Goal: Task Accomplishment & Management: Manage account settings

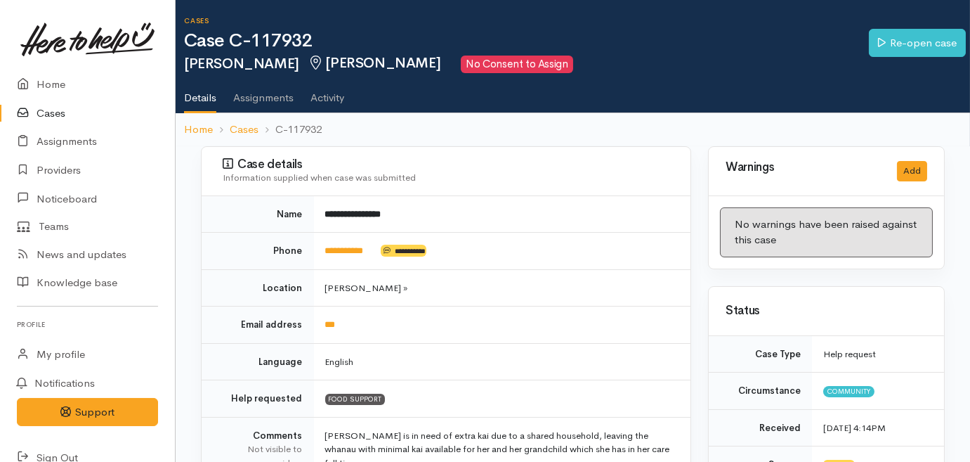
click at [45, 112] on link "Cases" at bounding box center [87, 113] width 175 height 29
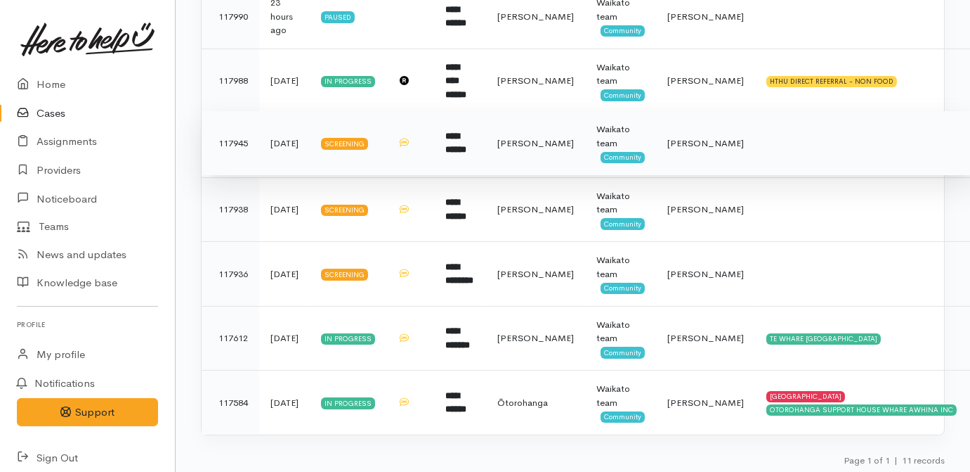
scroll to position [182, 0]
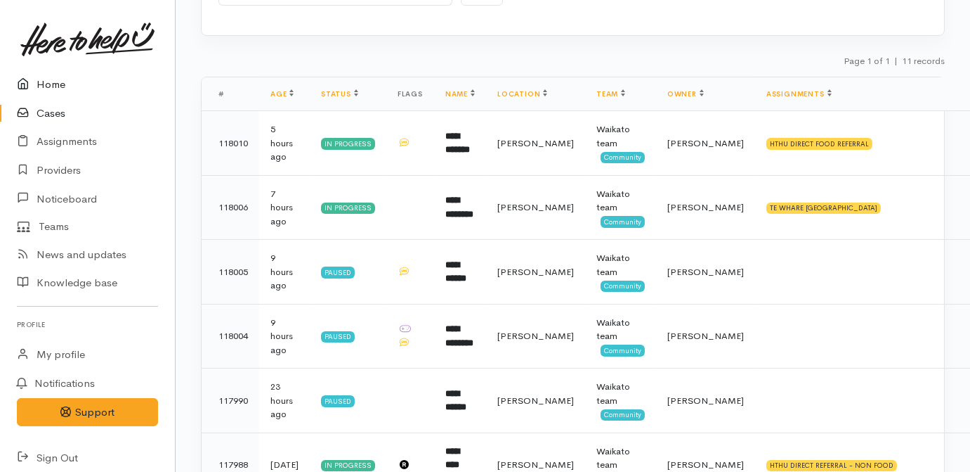
click at [23, 74] on link "Home" at bounding box center [87, 84] width 175 height 29
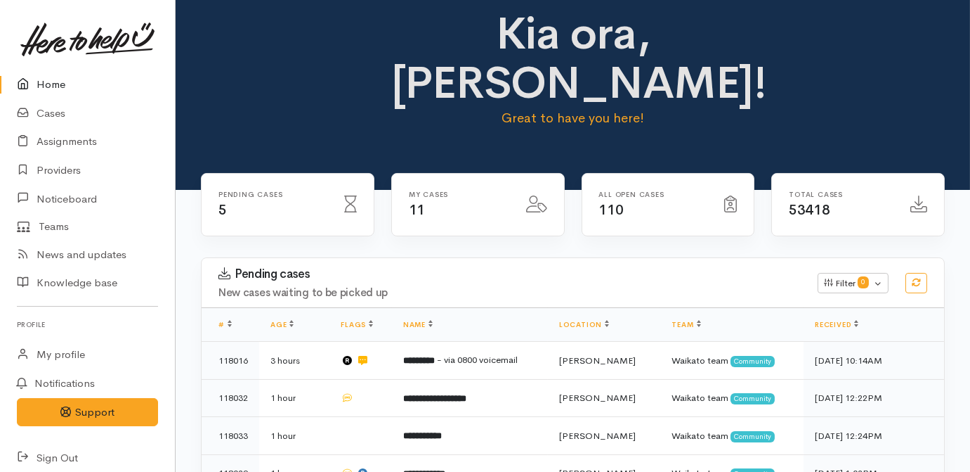
scroll to position [63, 0]
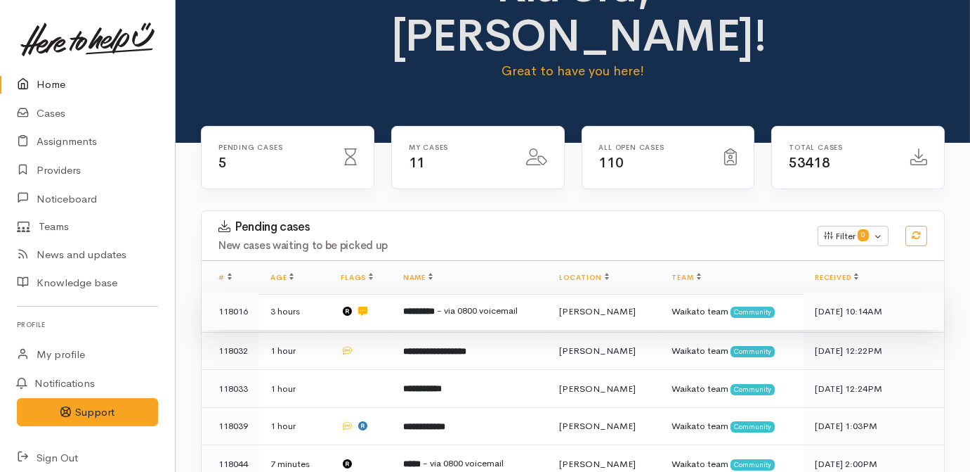
click at [446, 292] on td "********* - via 0800 voicemail" at bounding box center [470, 311] width 156 height 38
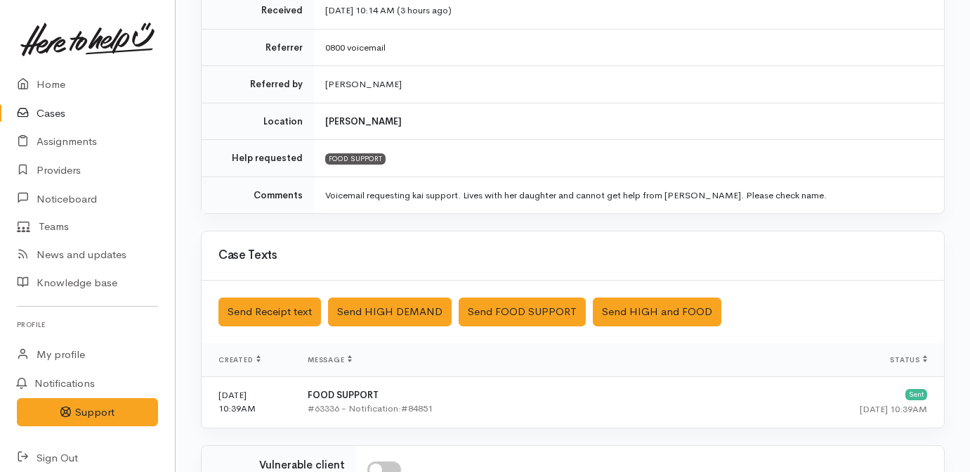
scroll to position [480, 0]
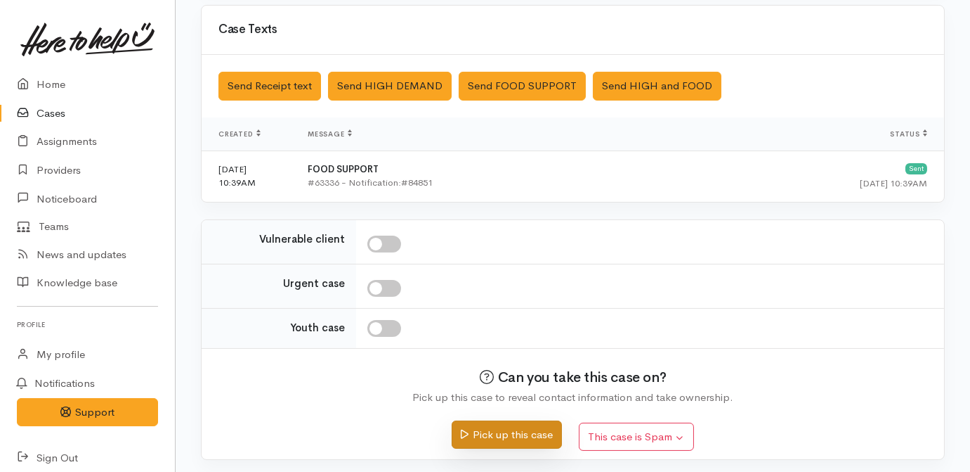
click at [500, 430] on button "Pick up this case" at bounding box center [507, 434] width 110 height 29
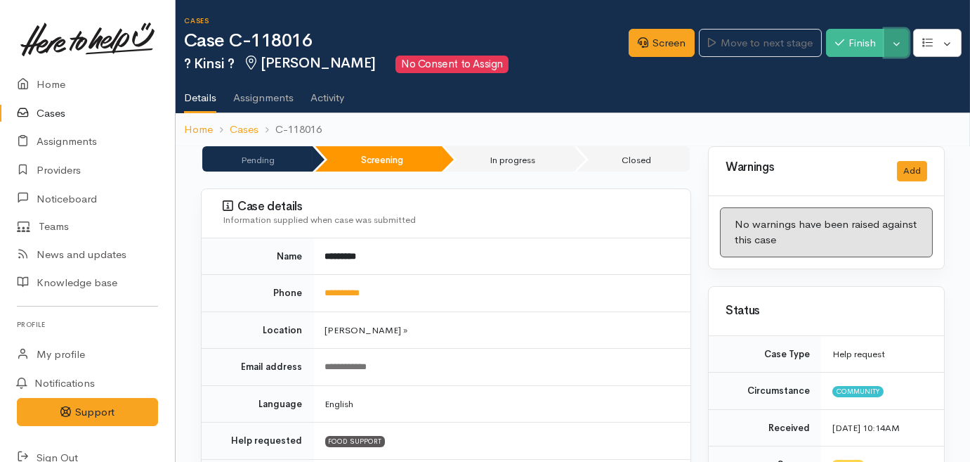
click at [902, 34] on button "Toggle Dropdown" at bounding box center [897, 43] width 25 height 29
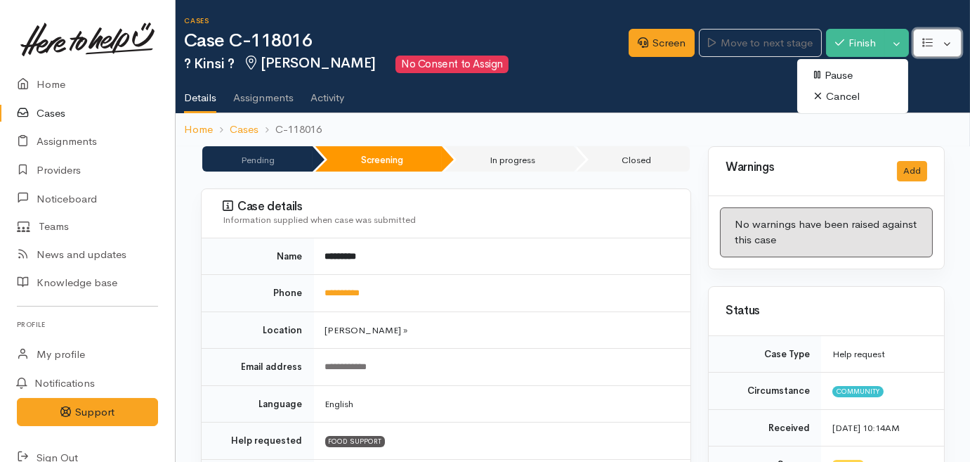
click at [952, 48] on button "button" at bounding box center [938, 43] width 48 height 29
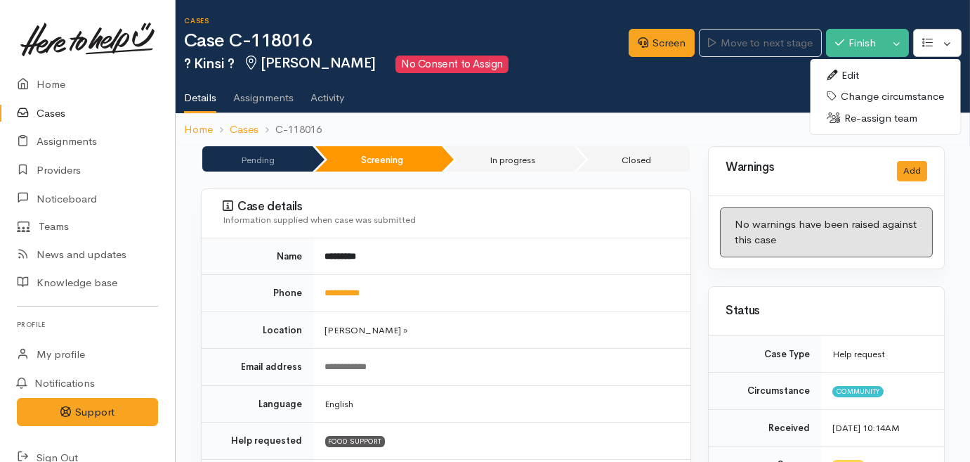
click at [710, 98] on ul "Details Assignments Activity" at bounding box center [577, 93] width 786 height 40
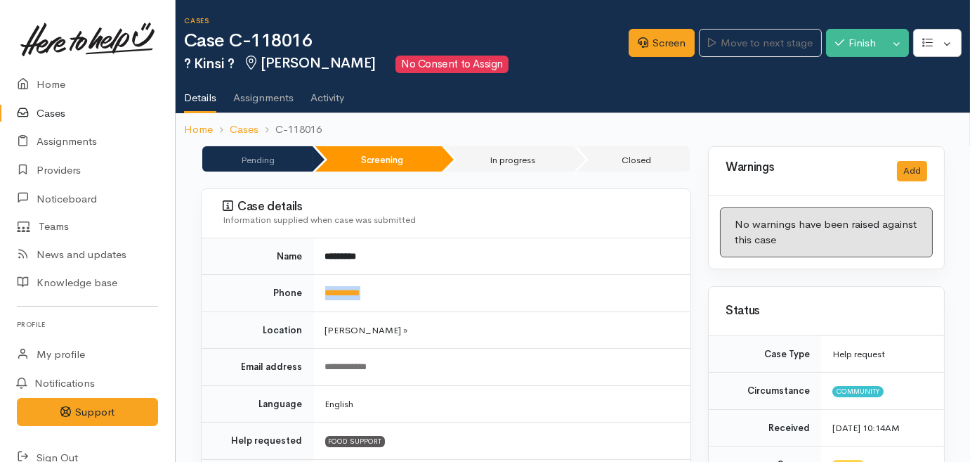
drag, startPoint x: 388, startPoint y: 294, endPoint x: 320, endPoint y: 290, distance: 68.3
click at [320, 290] on td "**********" at bounding box center [502, 293] width 377 height 37
drag, startPoint x: 320, startPoint y: 290, endPoint x: 335, endPoint y: 292, distance: 15.6
copy link "**********"
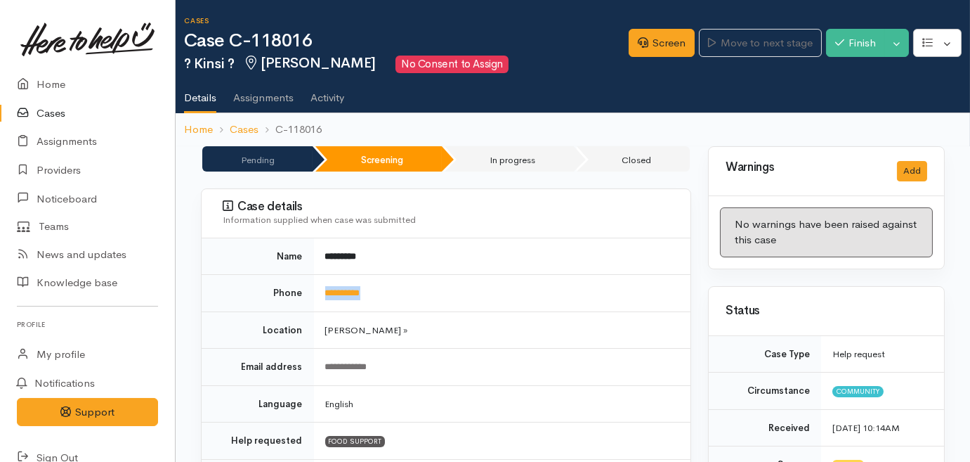
drag, startPoint x: 907, startPoint y: 98, endPoint x: 758, endPoint y: 7, distance: 174.2
click at [907, 98] on ul "Details Assignments Activity" at bounding box center [577, 93] width 786 height 40
click at [660, 42] on link "Screen" at bounding box center [662, 43] width 66 height 29
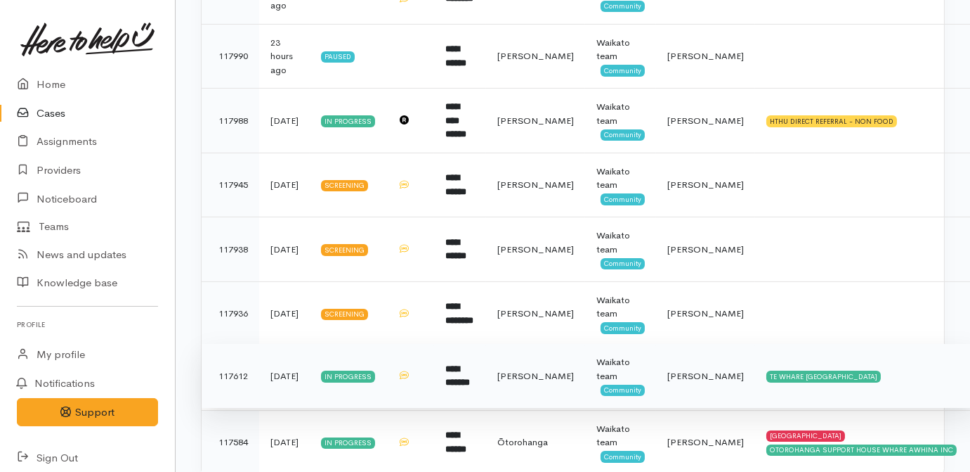
scroll to position [630, 0]
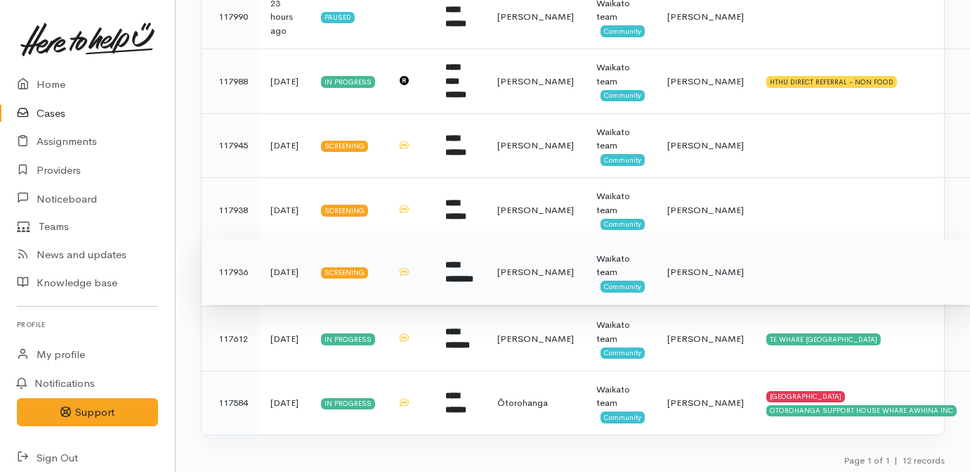
click at [514, 278] on td "[PERSON_NAME]" at bounding box center [535, 272] width 99 height 65
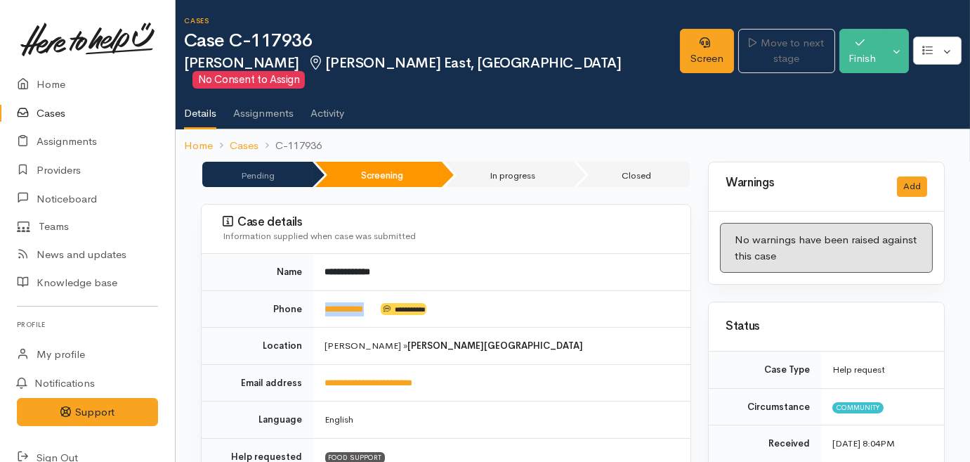
drag, startPoint x: 379, startPoint y: 298, endPoint x: 320, endPoint y: 297, distance: 59.0
click at [320, 297] on td "**********" at bounding box center [502, 308] width 377 height 37
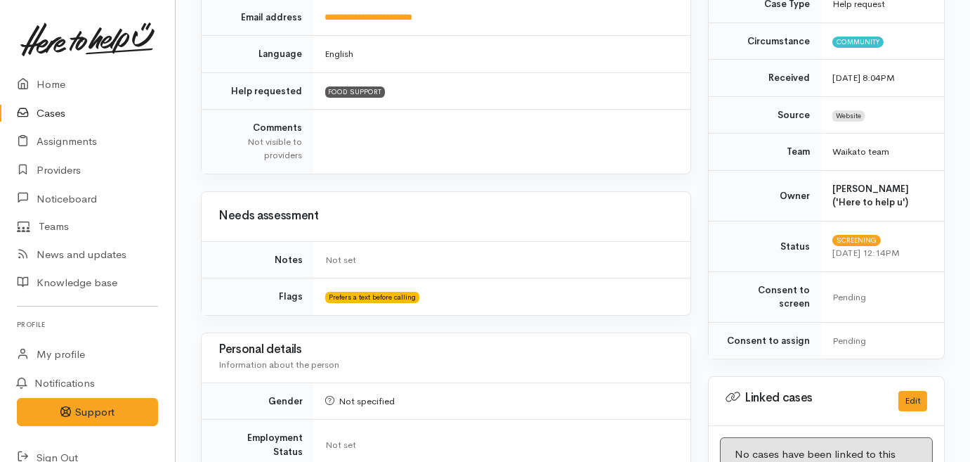
scroll to position [511, 0]
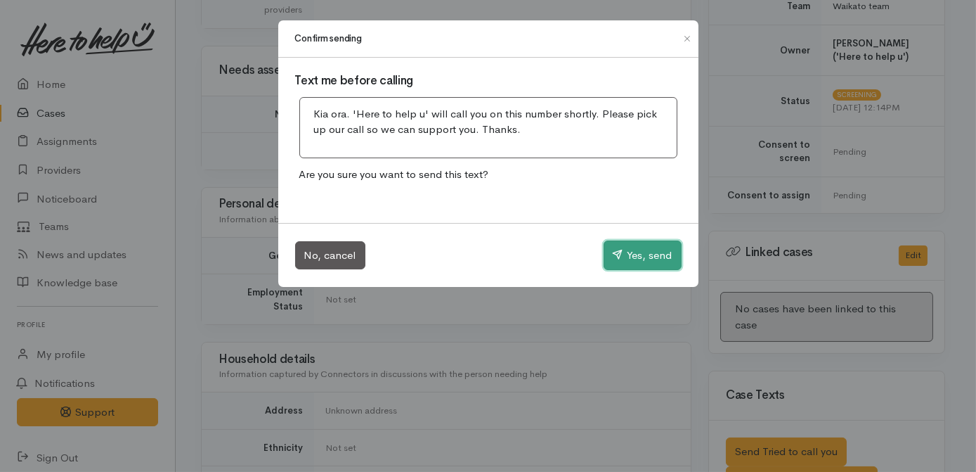
drag, startPoint x: 641, startPoint y: 254, endPoint x: 371, endPoint y: 42, distance: 342.9
click at [639, 254] on button "Yes, send" at bounding box center [643, 255] width 78 height 30
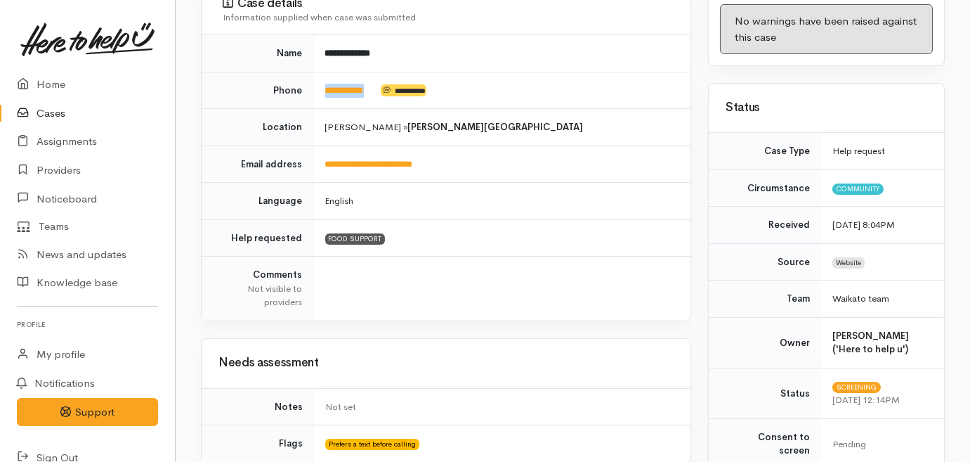
scroll to position [0, 0]
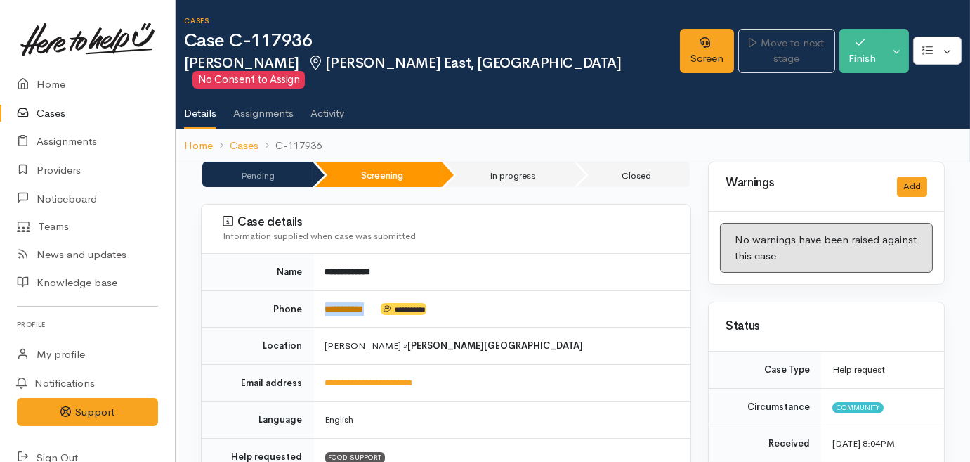
copy td "**********"
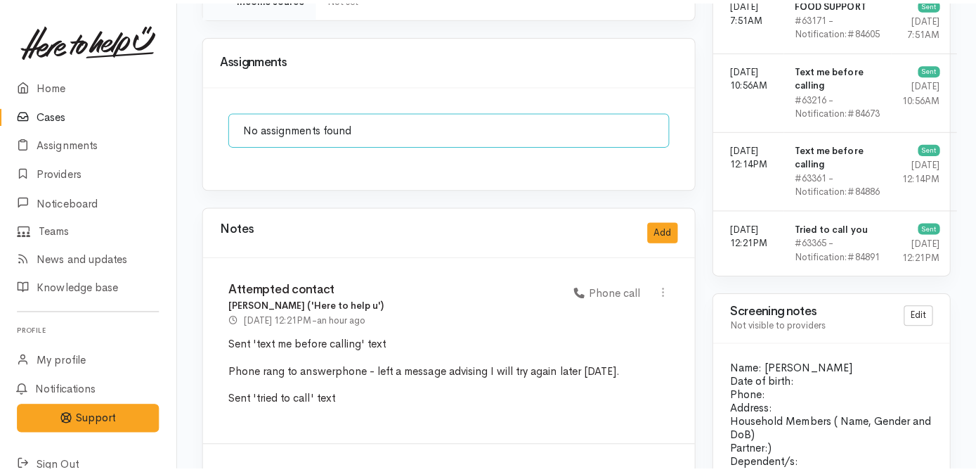
scroll to position [1086, 0]
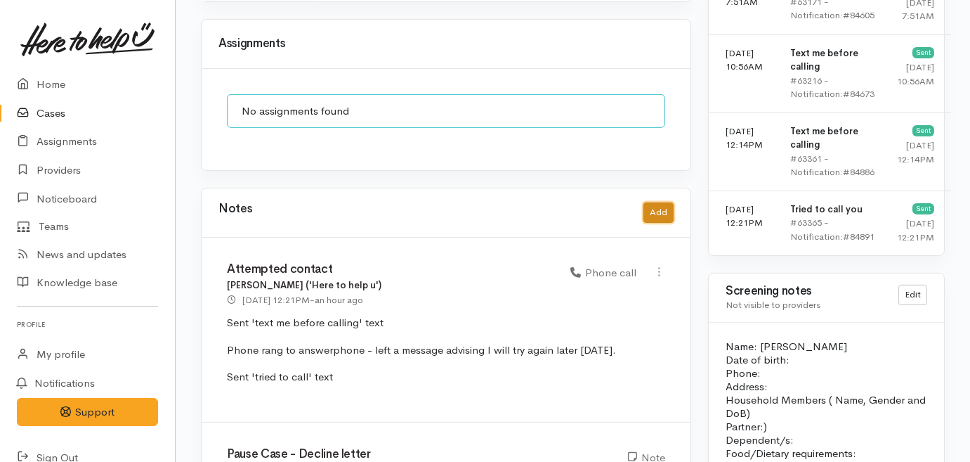
click at [661, 202] on button "Add" at bounding box center [659, 212] width 30 height 20
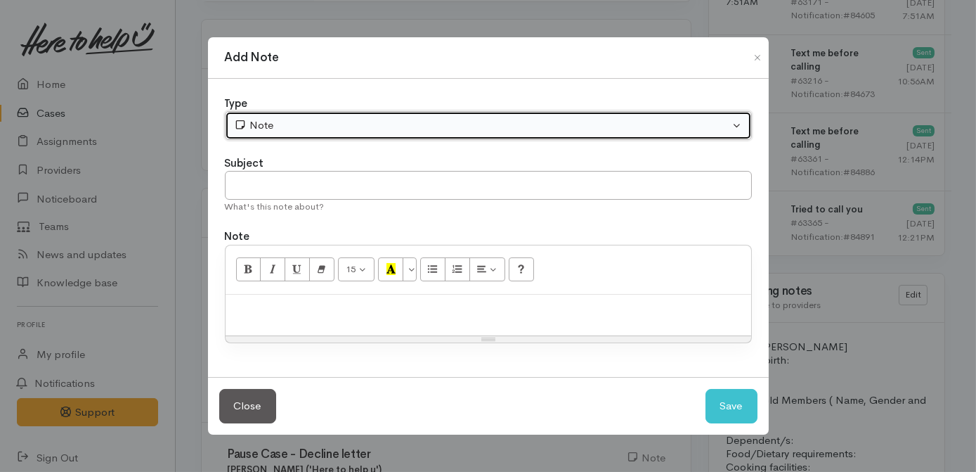
click at [323, 119] on div "Note" at bounding box center [482, 125] width 496 height 16
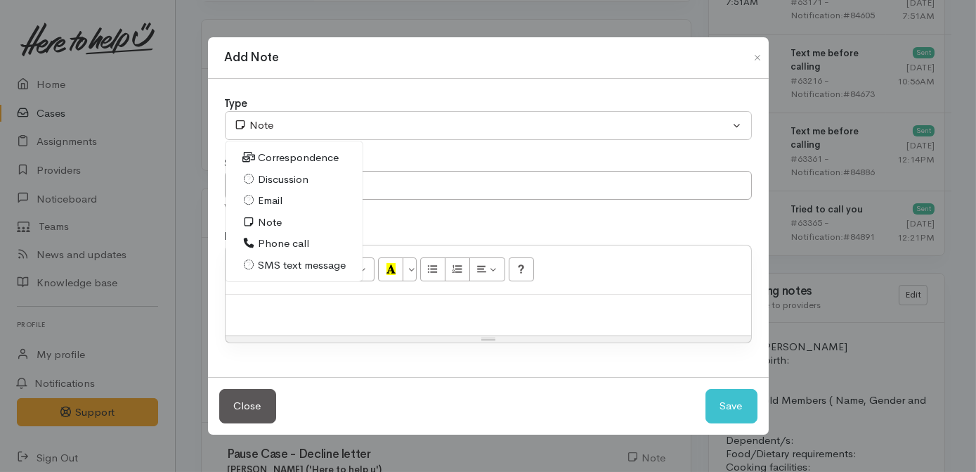
click at [273, 242] on span "Phone call" at bounding box center [283, 243] width 51 height 16
select select "3"
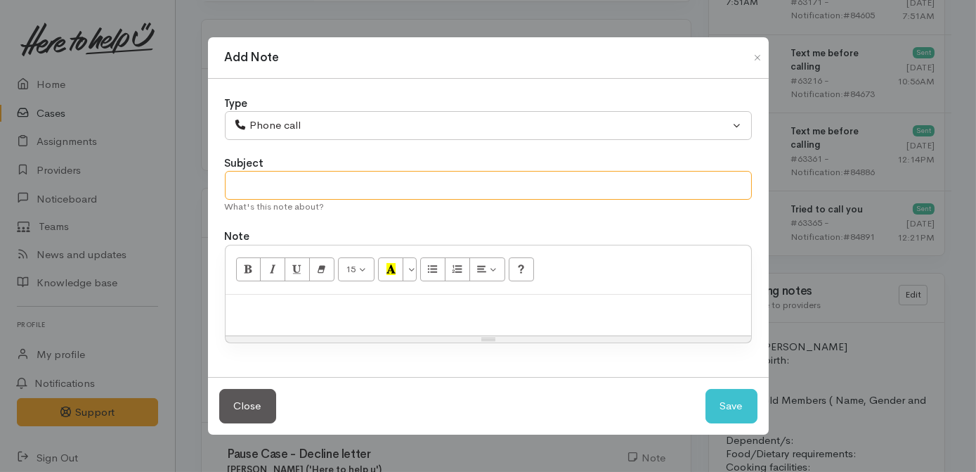
click at [313, 186] on input "text" at bounding box center [488, 185] width 527 height 29
type input "No decline letter [cancelling]"
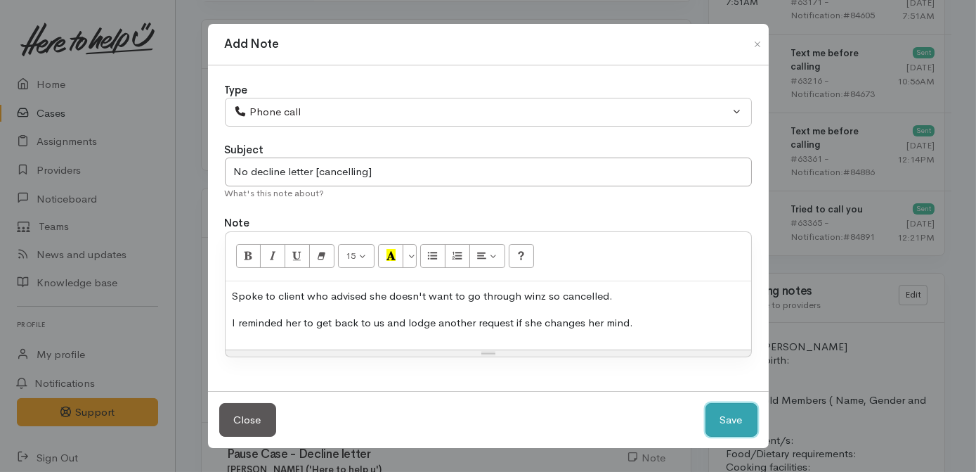
click at [738, 428] on button "Save" at bounding box center [732, 420] width 52 height 34
select select "1"
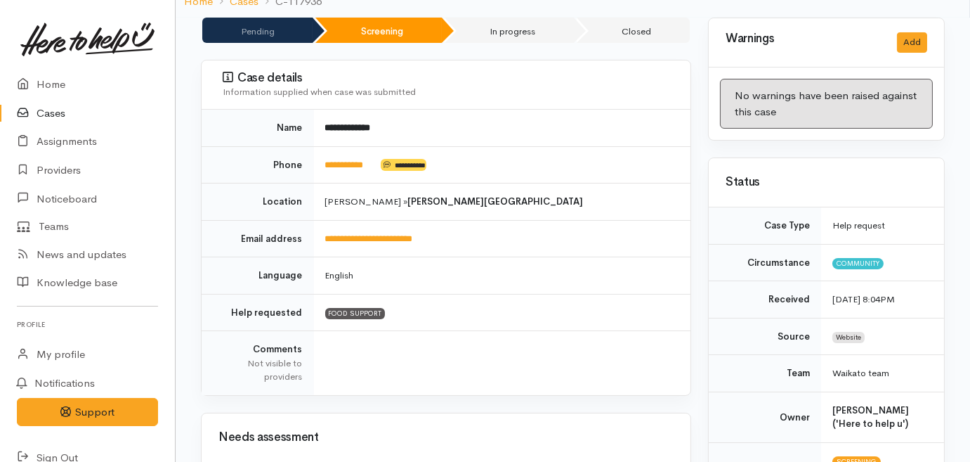
scroll to position [0, 0]
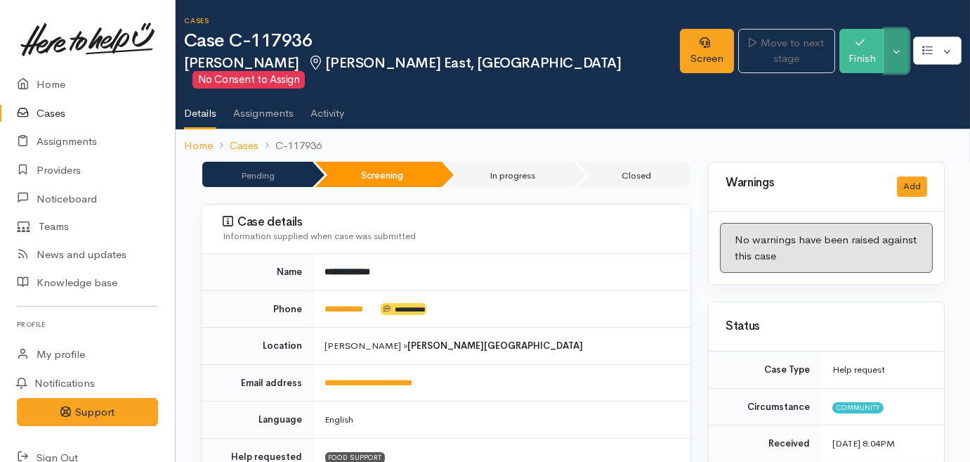
click at [905, 42] on button "Toggle Dropdown" at bounding box center [897, 51] width 25 height 44
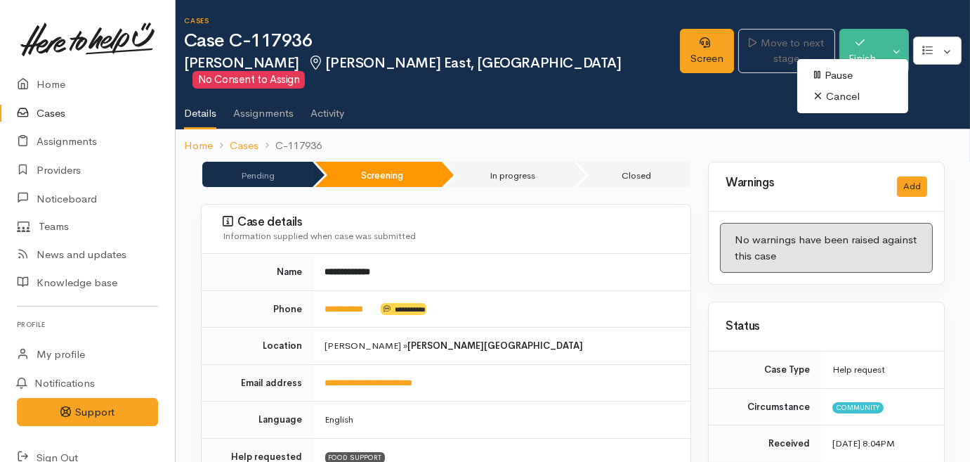
click at [860, 101] on link "Cancel" at bounding box center [853, 97] width 111 height 22
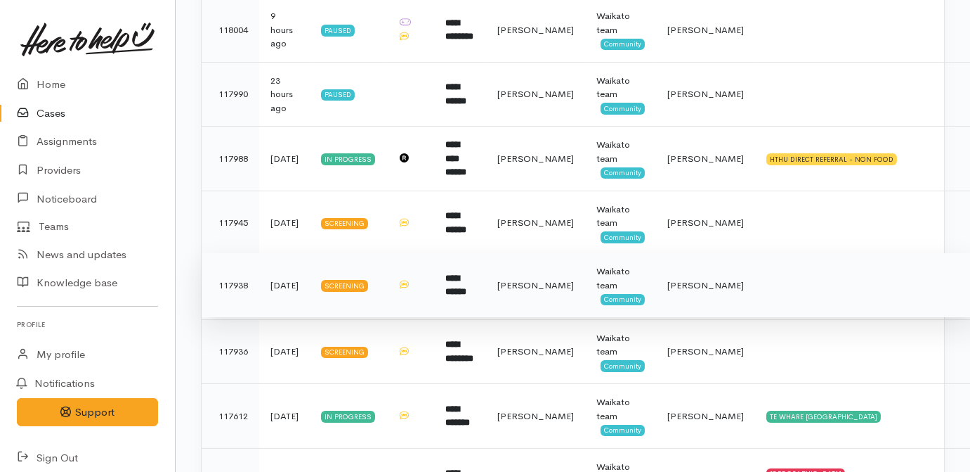
scroll to position [575, 0]
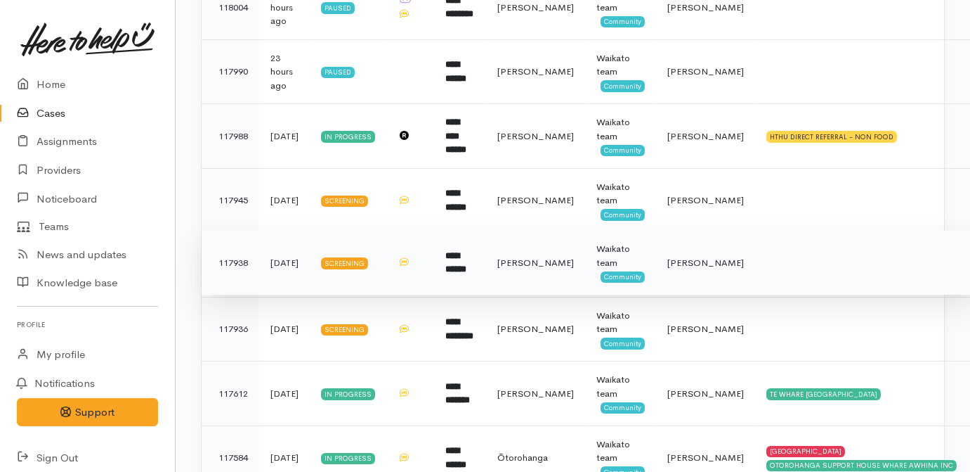
click at [486, 272] on td "**********" at bounding box center [460, 262] width 52 height 65
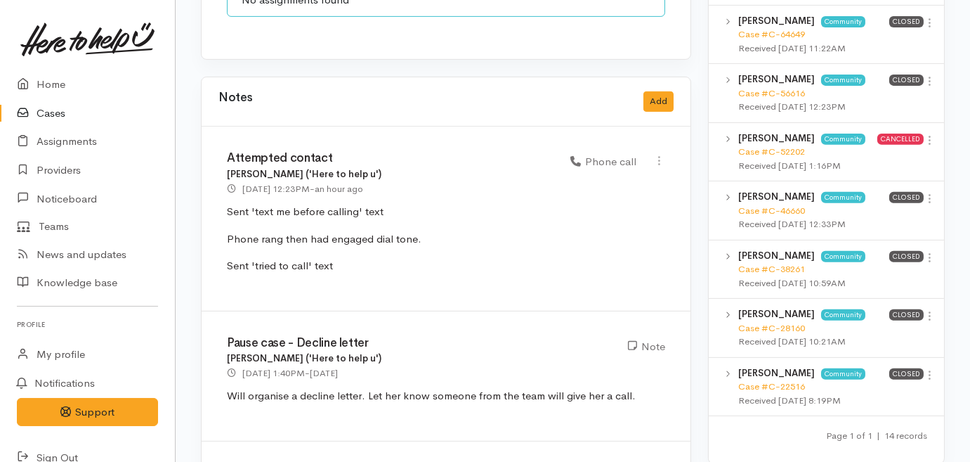
scroll to position [1342, 0]
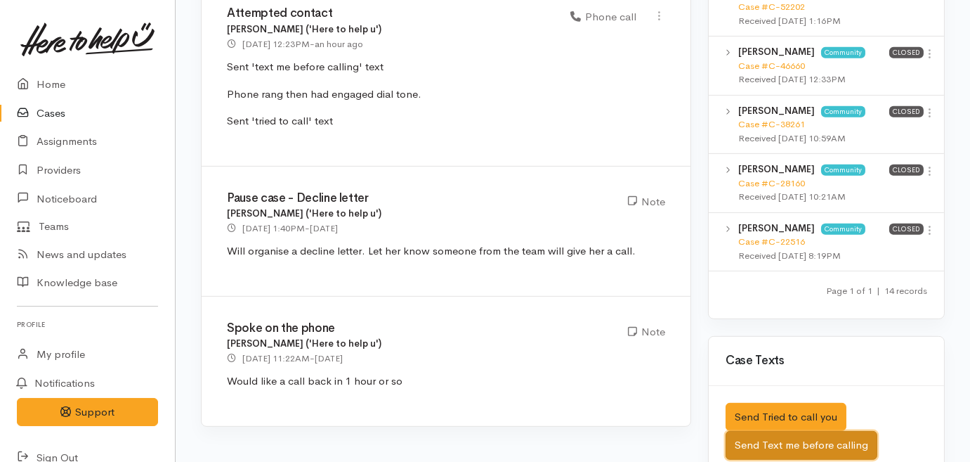
click at [832, 431] on button "Send Text me before calling" at bounding box center [802, 445] width 152 height 29
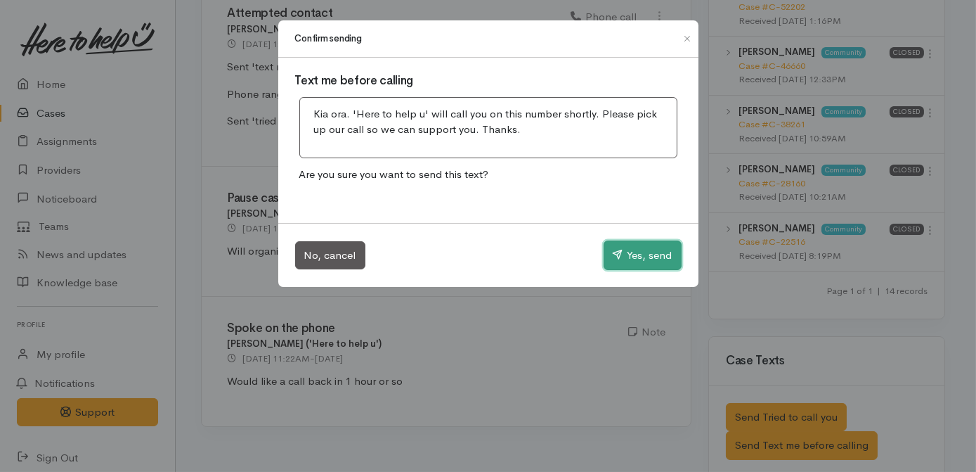
click at [648, 255] on button "Yes, send" at bounding box center [643, 255] width 78 height 30
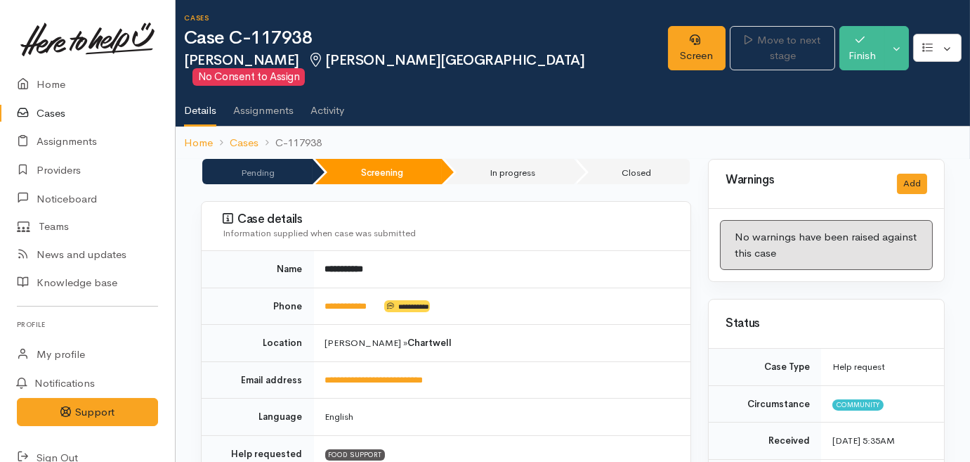
scroll to position [0, 0]
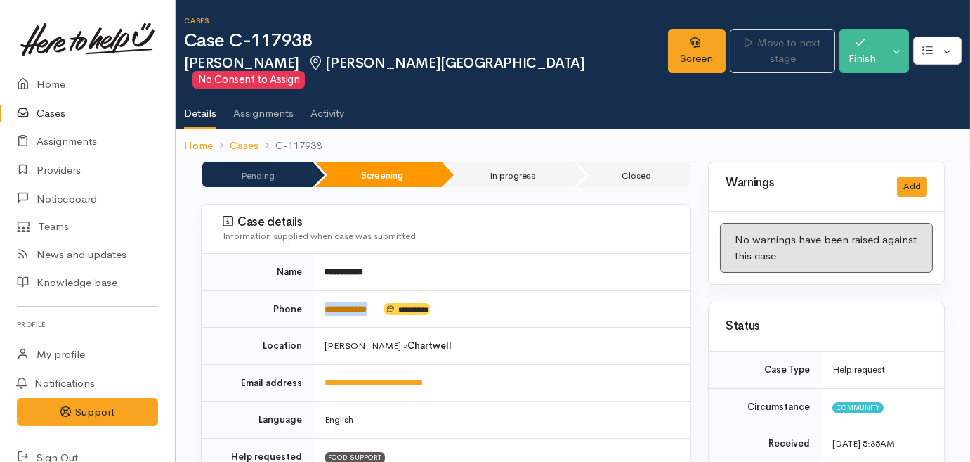
drag, startPoint x: 387, startPoint y: 292, endPoint x: 327, endPoint y: 287, distance: 59.2
click at [326, 290] on td "**********" at bounding box center [502, 308] width 377 height 37
drag, startPoint x: 327, startPoint y: 287, endPoint x: 334, endPoint y: 292, distance: 7.6
copy td "**********"
click at [506, 304] on td "**********" at bounding box center [502, 308] width 377 height 37
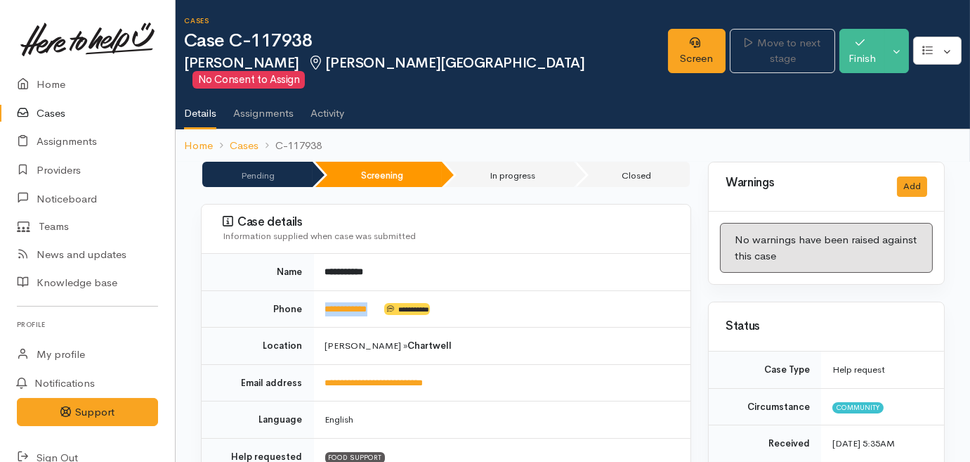
drag, startPoint x: 396, startPoint y: 296, endPoint x: 326, endPoint y: 301, distance: 70.4
click at [325, 301] on td "**********" at bounding box center [502, 308] width 377 height 37
drag, startPoint x: 326, startPoint y: 301, endPoint x: 331, endPoint y: 292, distance: 10.4
copy td "**********"
click at [533, 404] on td "English" at bounding box center [502, 419] width 377 height 37
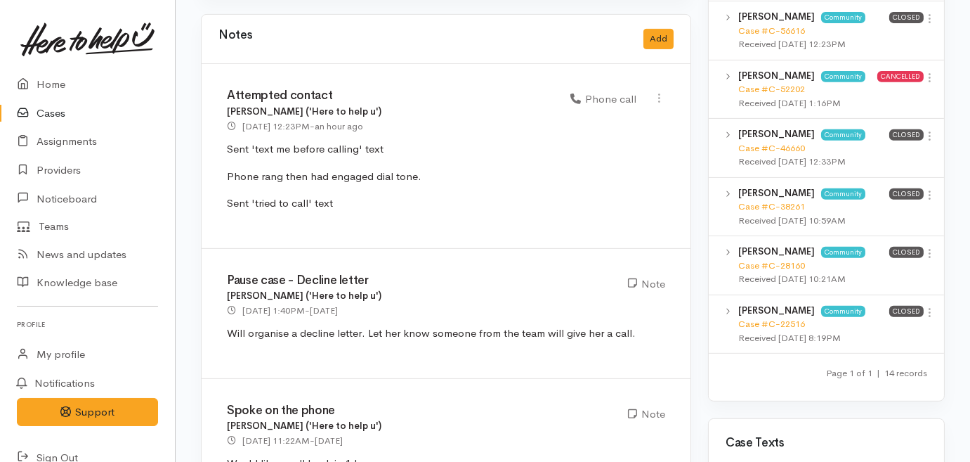
scroll to position [1150, 0]
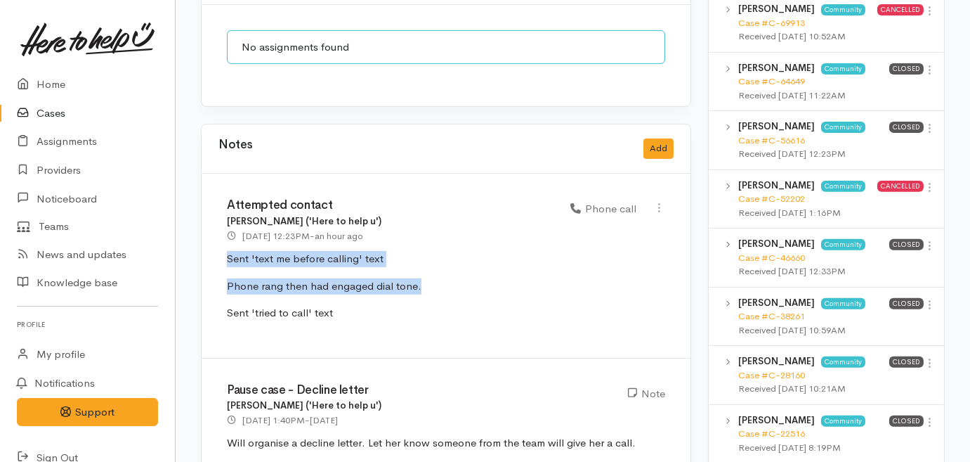
drag, startPoint x: 438, startPoint y: 254, endPoint x: 224, endPoint y: 226, distance: 215.5
click at [224, 226] on div "Attempted contact Sarah Guinness ('Here to help u') 19 Sep 2025 12:23PM - an ho…" at bounding box center [446, 266] width 489 height 184
copy div "Sent 'text me before calling' text Phone rang then had engaged dial tone."
click at [659, 138] on button "Add" at bounding box center [659, 148] width 30 height 20
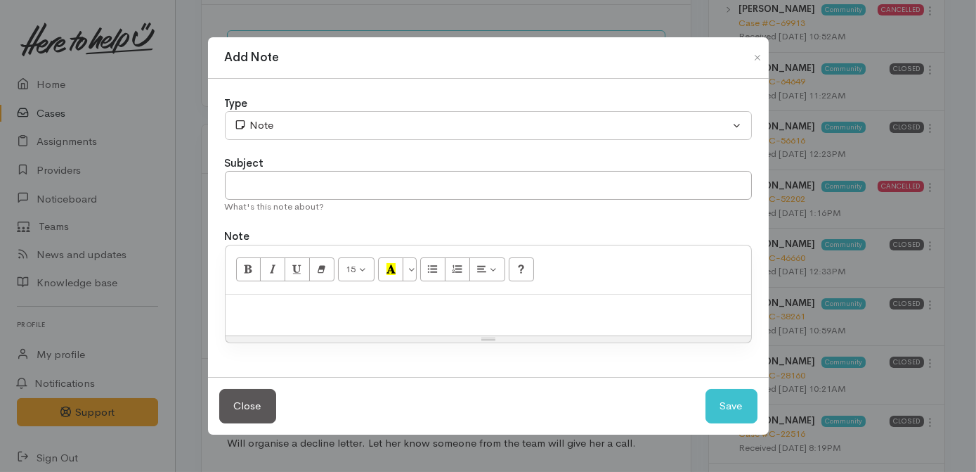
click at [391, 318] on div at bounding box center [489, 314] width 526 height 41
paste div
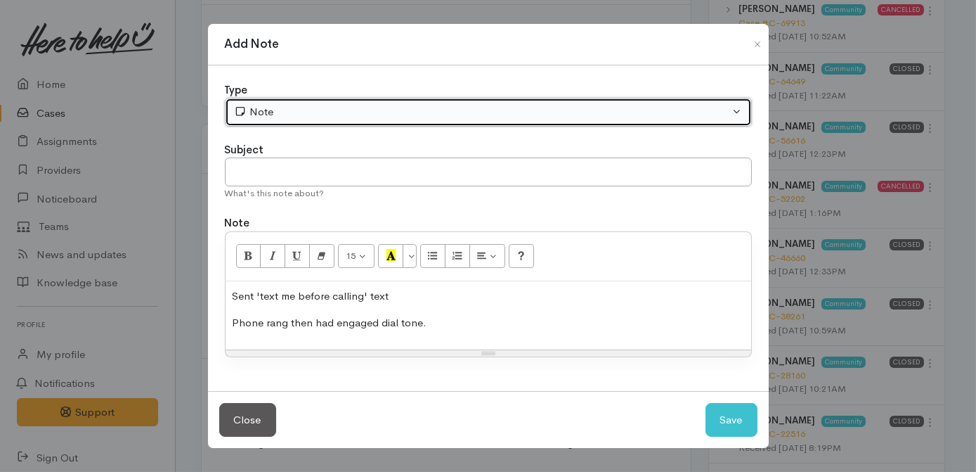
click at [327, 105] on div "Note" at bounding box center [482, 112] width 496 height 16
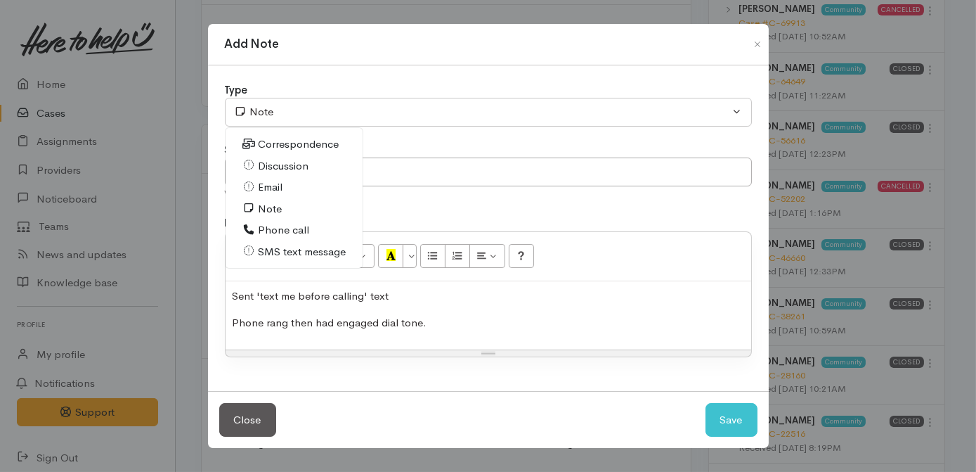
click at [304, 229] on span "Phone call" at bounding box center [283, 230] width 51 height 16
select select "3"
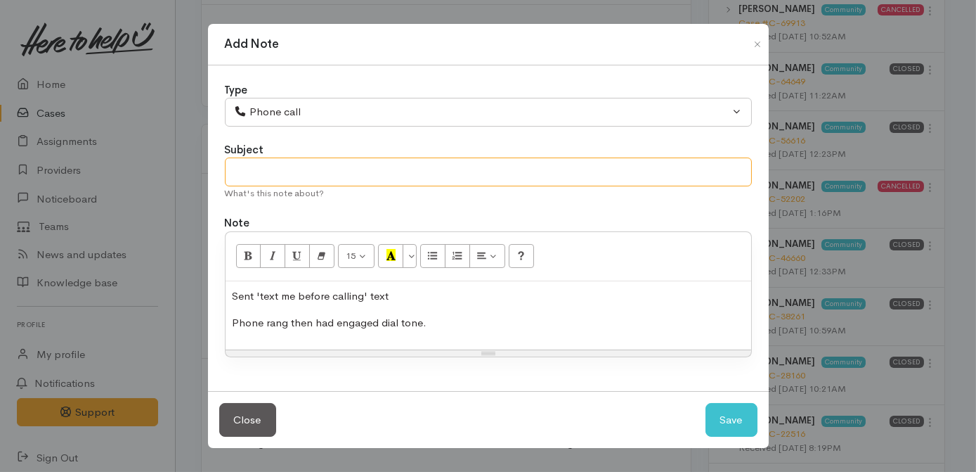
click at [315, 177] on input "text" at bounding box center [488, 171] width 527 height 29
type input "Attempted contact"
click at [739, 415] on button "Save" at bounding box center [732, 420] width 52 height 34
select select "1"
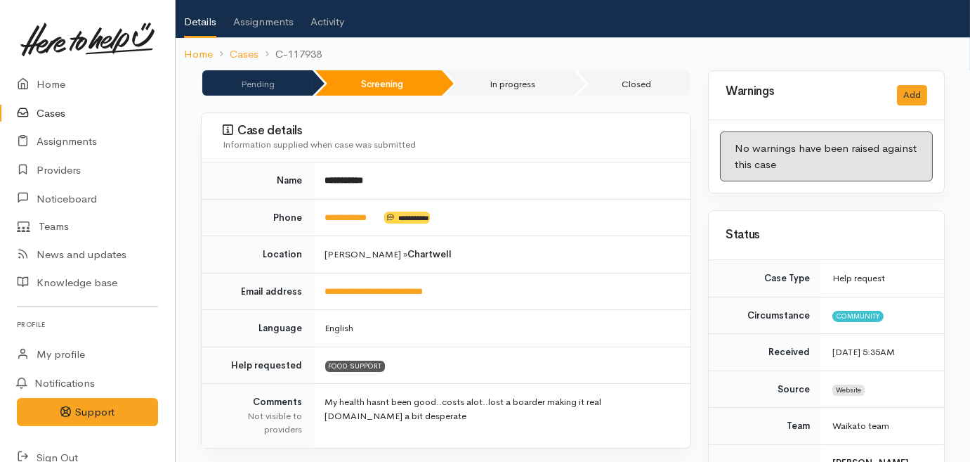
scroll to position [0, 0]
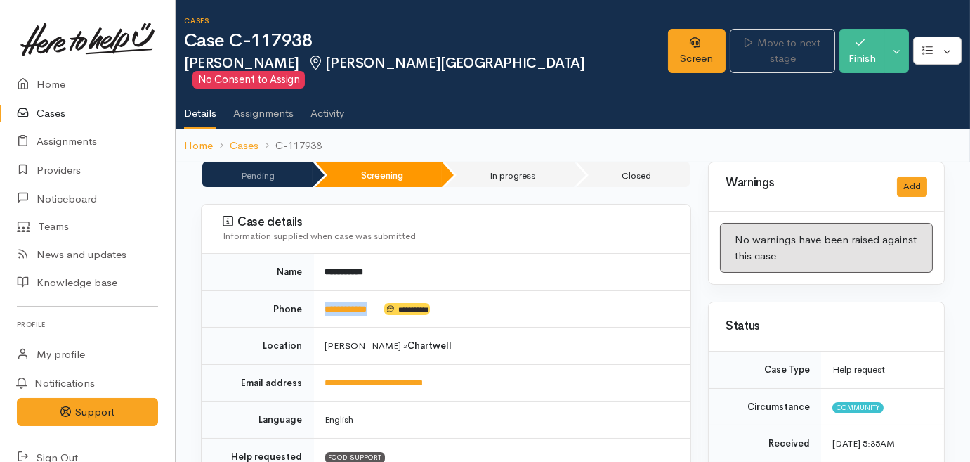
drag, startPoint x: 384, startPoint y: 298, endPoint x: 324, endPoint y: 298, distance: 59.7
click at [324, 298] on td "**********" at bounding box center [502, 308] width 377 height 37
copy td "**********"
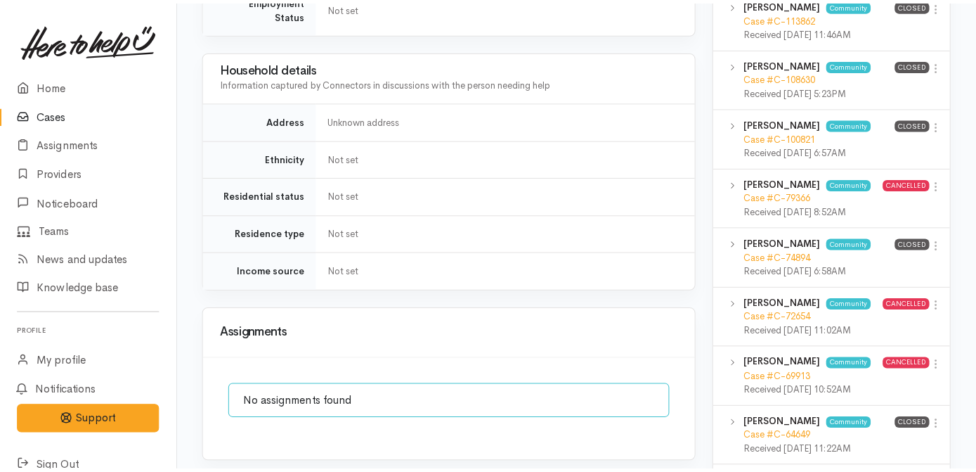
scroll to position [958, 0]
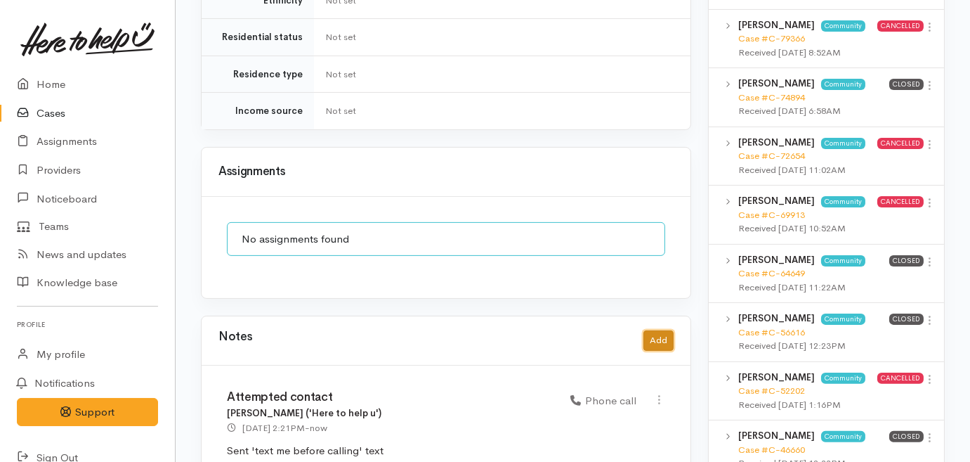
click at [668, 330] on button "Add" at bounding box center [659, 340] width 30 height 20
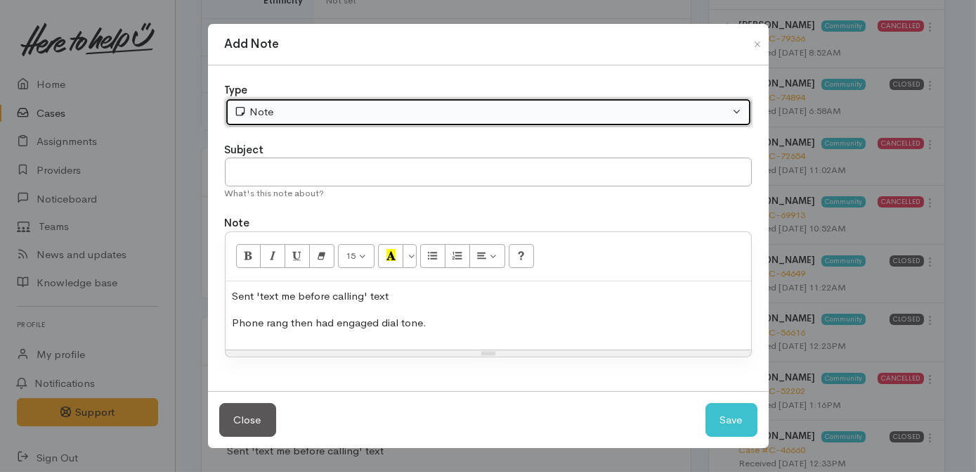
drag, startPoint x: 339, startPoint y: 110, endPoint x: 335, endPoint y: 124, distance: 15.2
click at [338, 110] on div "Note" at bounding box center [482, 112] width 496 height 16
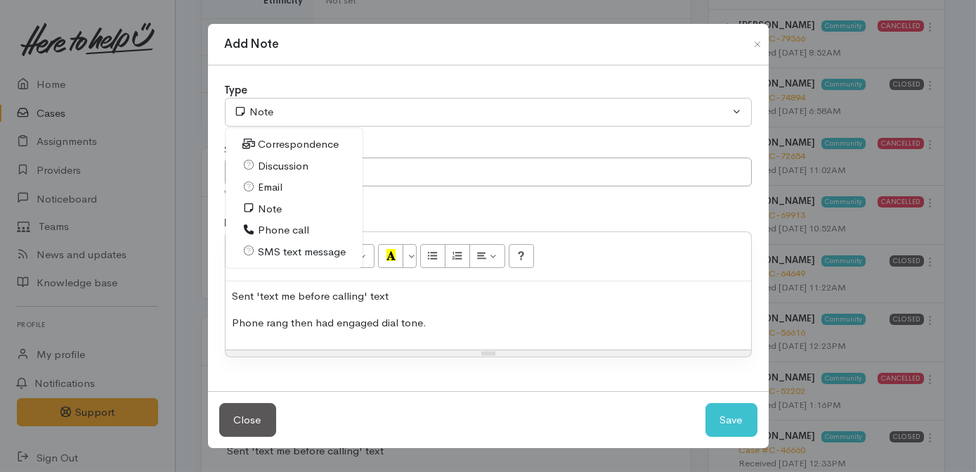
drag, startPoint x: 262, startPoint y: 187, endPoint x: 309, endPoint y: 164, distance: 51.5
click at [264, 185] on span "Email" at bounding box center [270, 187] width 25 height 16
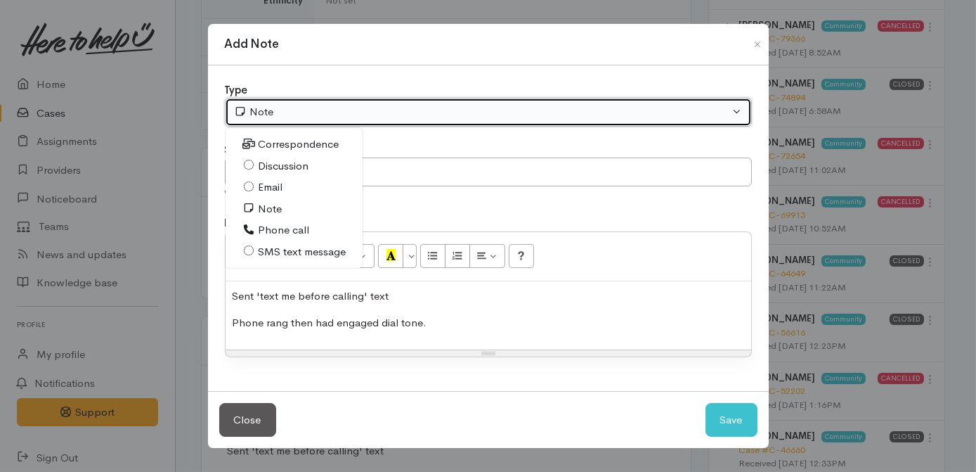
select select "2"
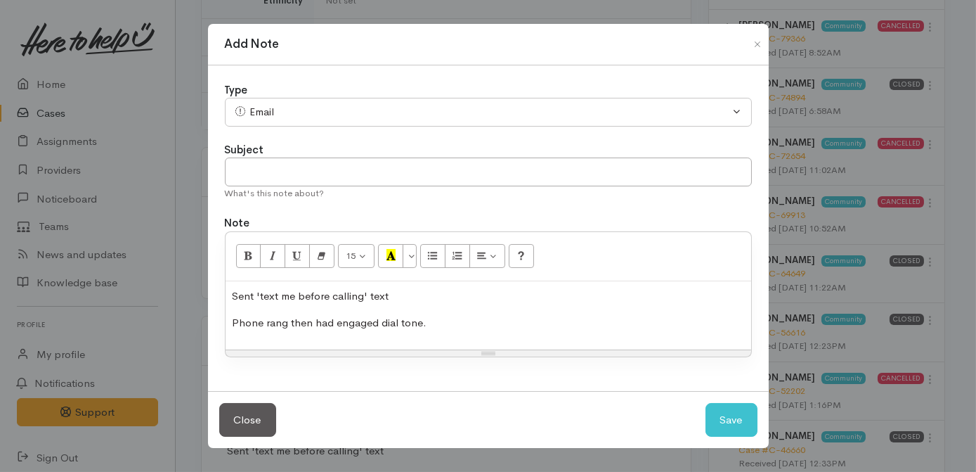
click at [307, 334] on div "Sent 'text me before calling' text Phone rang then had engaged dial tone." at bounding box center [489, 315] width 526 height 68
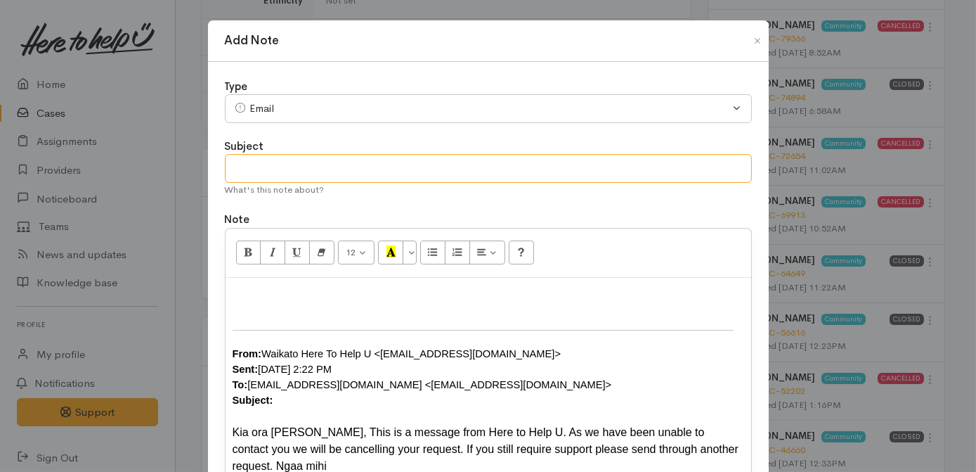
drag, startPoint x: 290, startPoint y: 166, endPoint x: 298, endPoint y: 171, distance: 9.6
click at [294, 169] on input "text" at bounding box center [488, 168] width 527 height 29
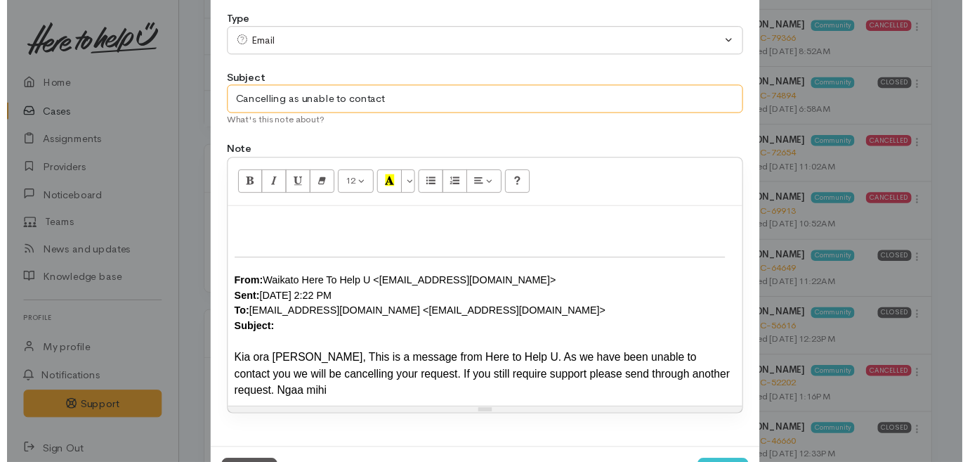
scroll to position [108, 0]
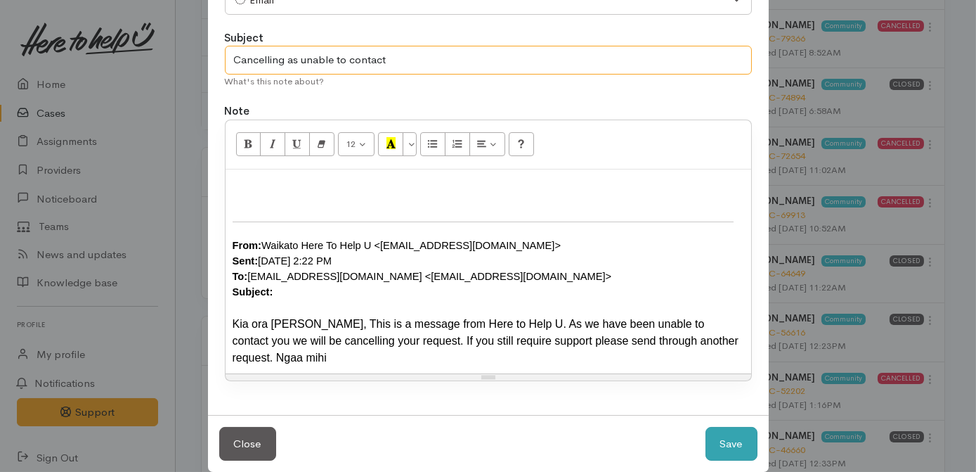
type input "Cancelling as unable to contact"
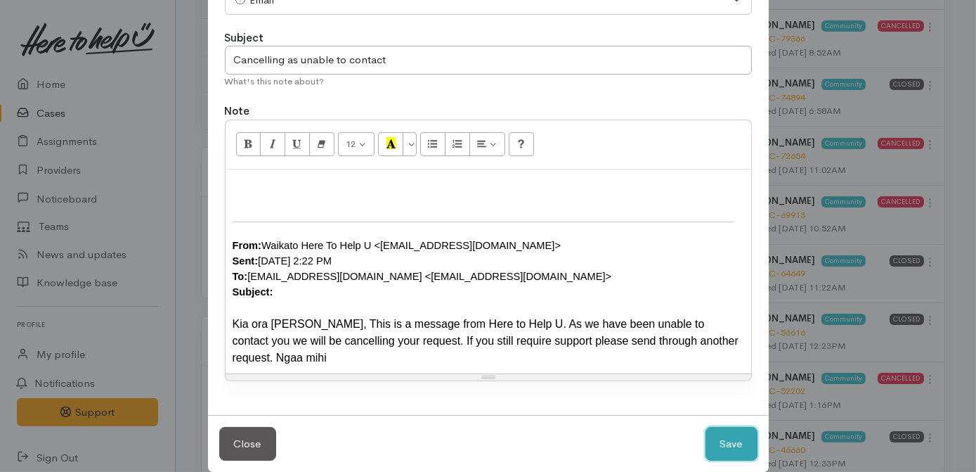
click at [721, 427] on button "Save" at bounding box center [732, 444] width 52 height 34
select select "1"
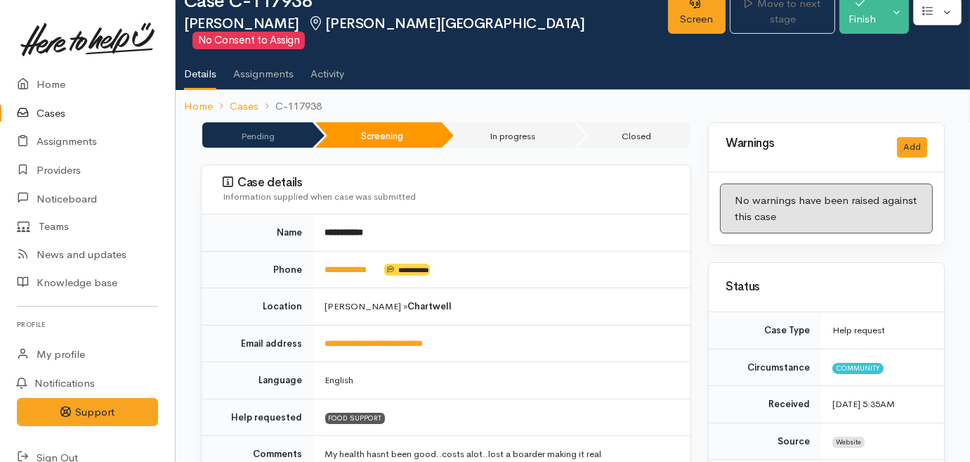
scroll to position [0, 0]
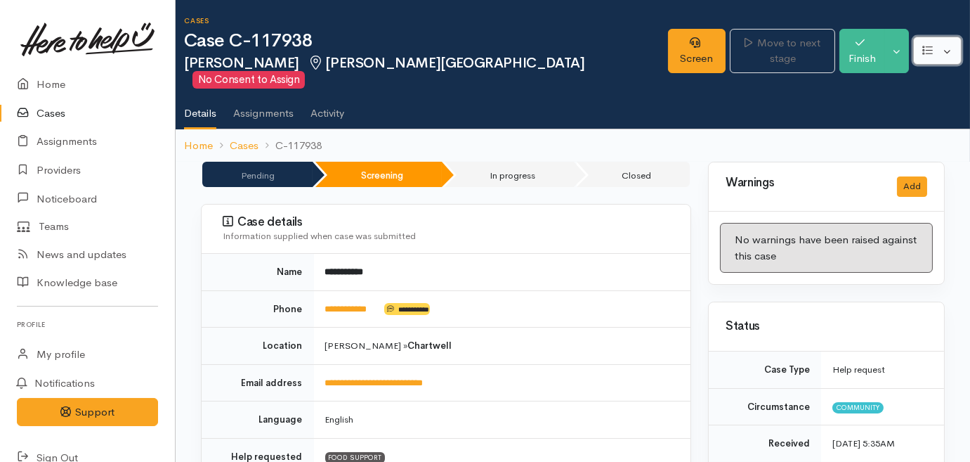
drag, startPoint x: 954, startPoint y: 42, endPoint x: 944, endPoint y: 55, distance: 16.0
click at [954, 42] on button "button" at bounding box center [938, 51] width 48 height 29
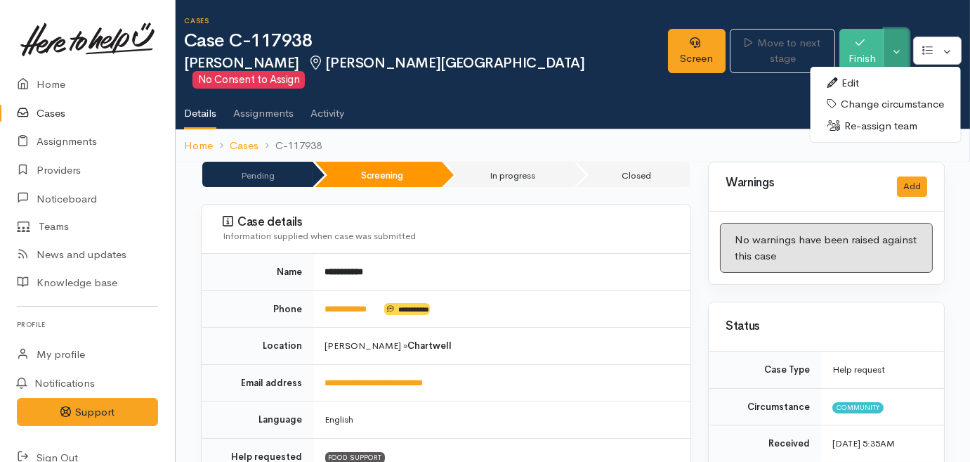
click at [907, 39] on button "Toggle Dropdown" at bounding box center [897, 51] width 25 height 44
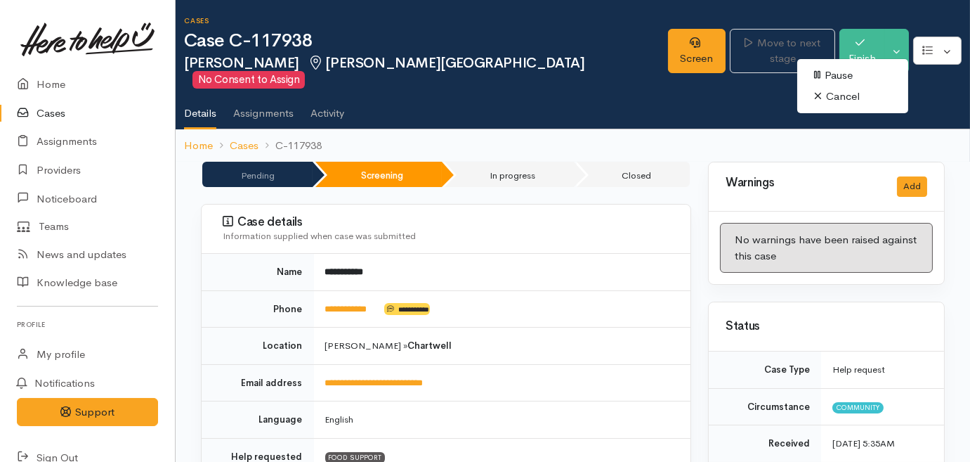
click at [853, 96] on link "Cancel" at bounding box center [853, 97] width 111 height 22
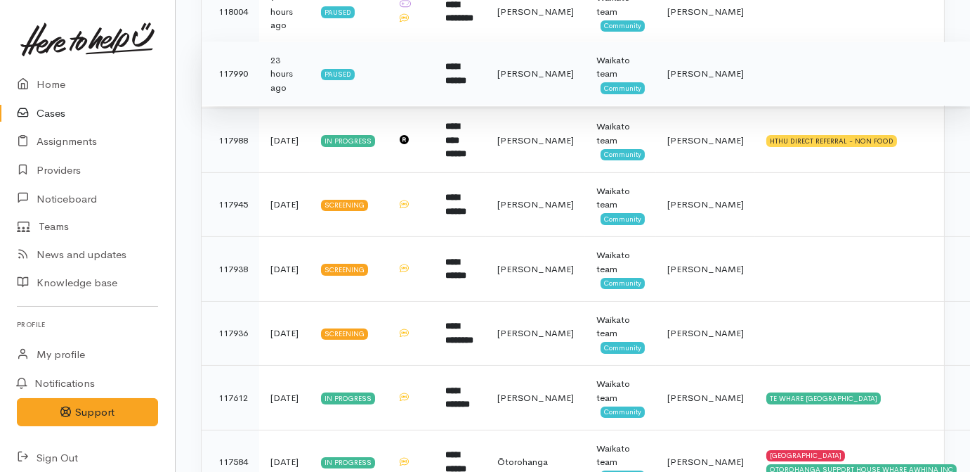
scroll to position [630, 0]
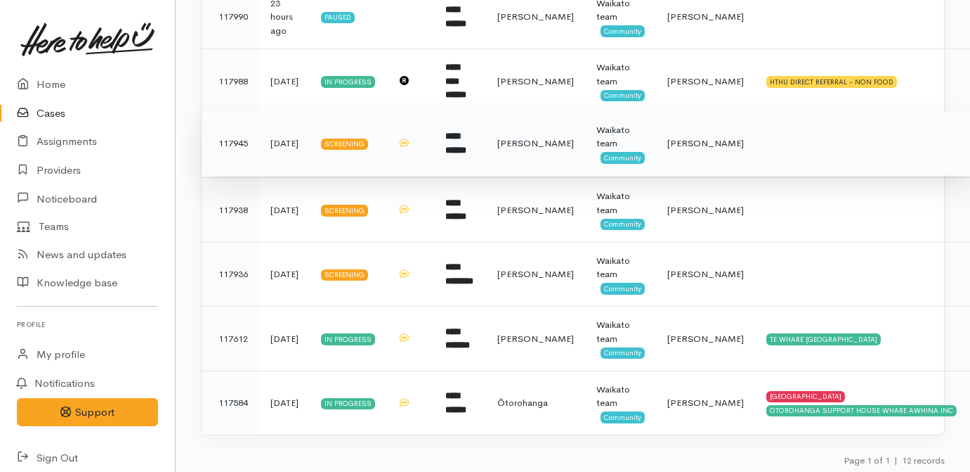
click at [557, 155] on td "[PERSON_NAME]" at bounding box center [535, 143] width 99 height 65
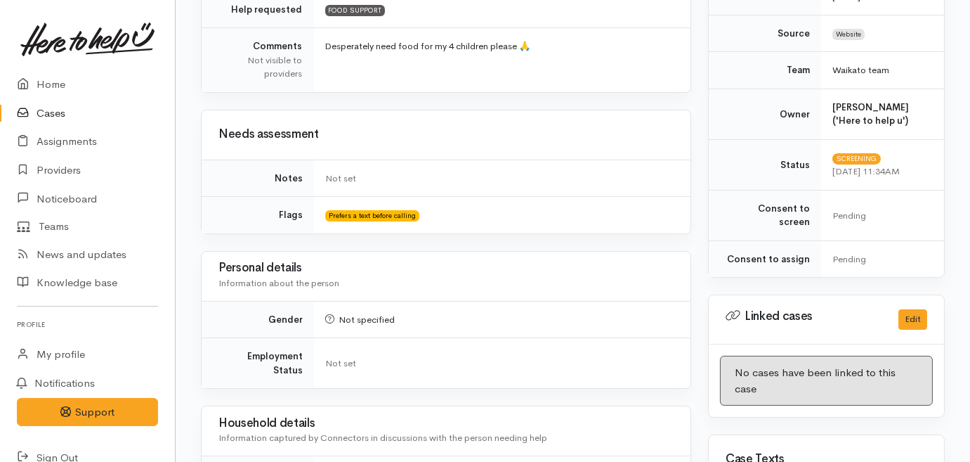
scroll to position [766, 0]
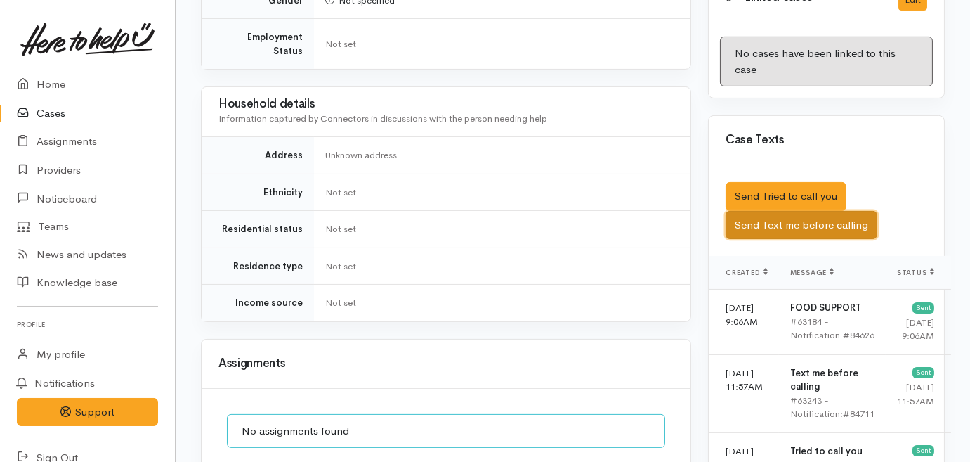
click at [824, 211] on button "Send Text me before calling" at bounding box center [802, 225] width 152 height 29
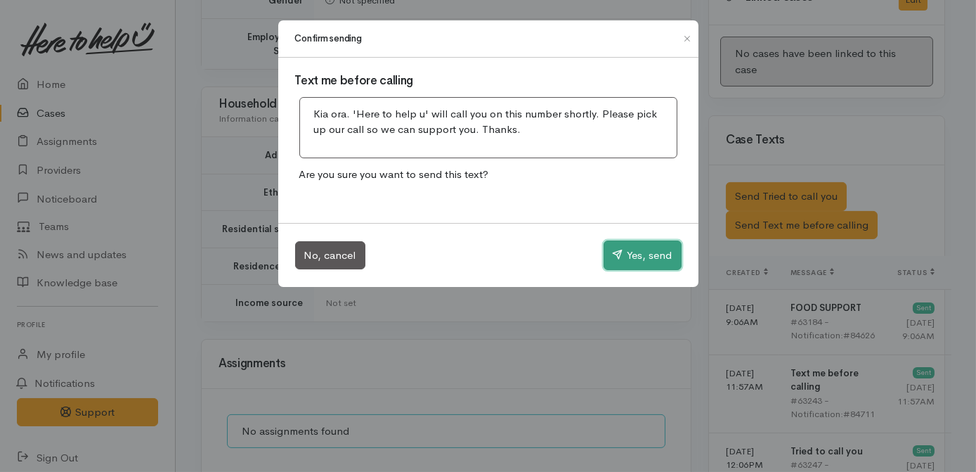
click at [646, 253] on button "Yes, send" at bounding box center [643, 255] width 78 height 30
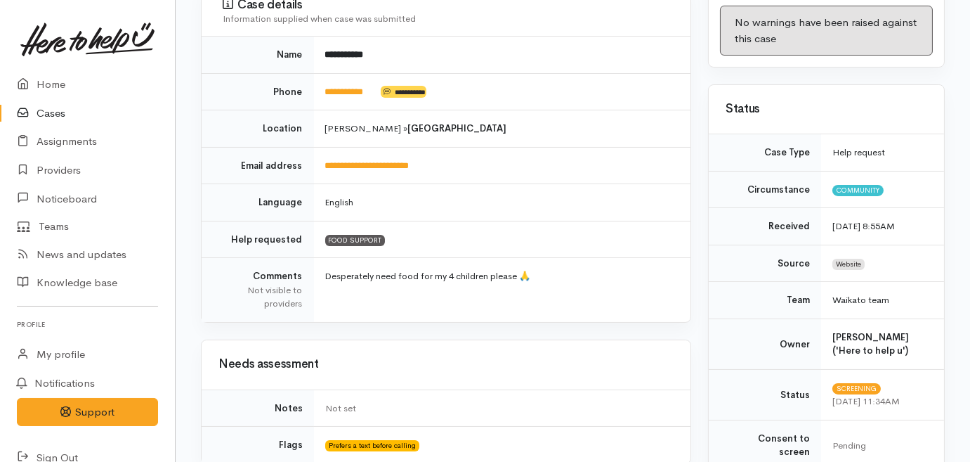
scroll to position [0, 0]
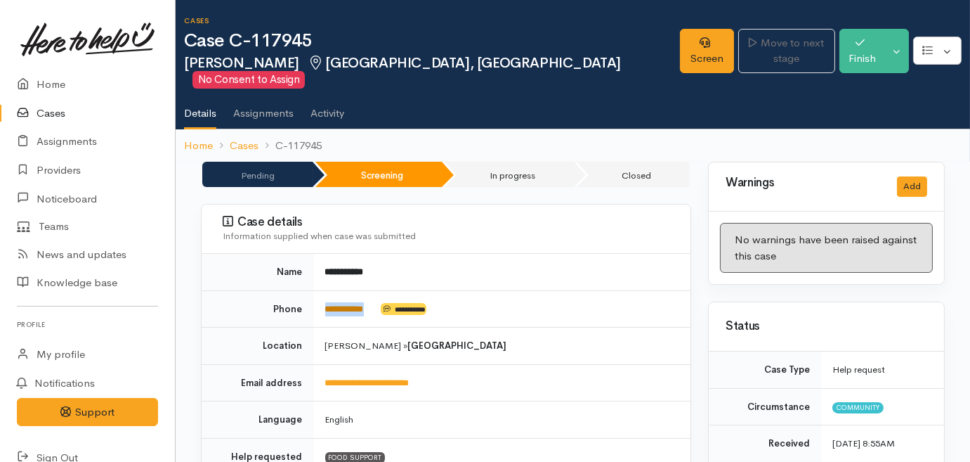
drag, startPoint x: 380, startPoint y: 294, endPoint x: 326, endPoint y: 291, distance: 54.2
click at [326, 291] on td "**********" at bounding box center [502, 308] width 377 height 37
copy td "**********"
click at [552, 365] on td "**********" at bounding box center [502, 382] width 377 height 37
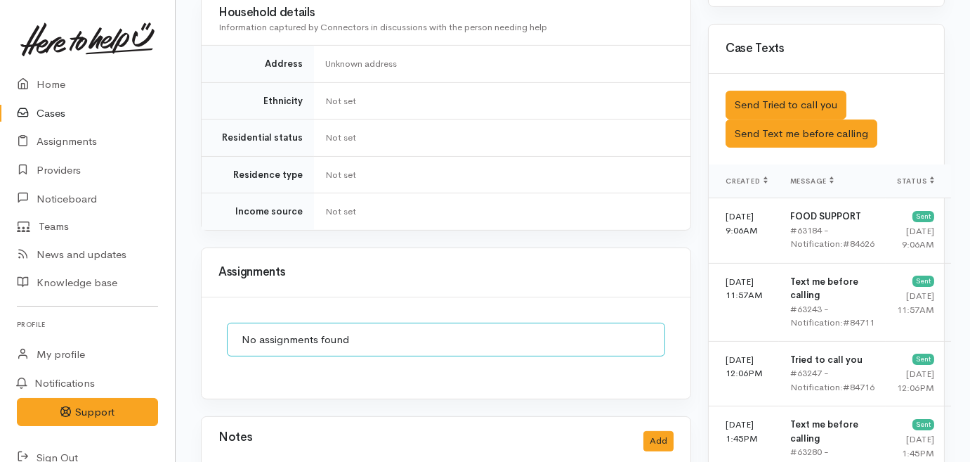
scroll to position [883, 0]
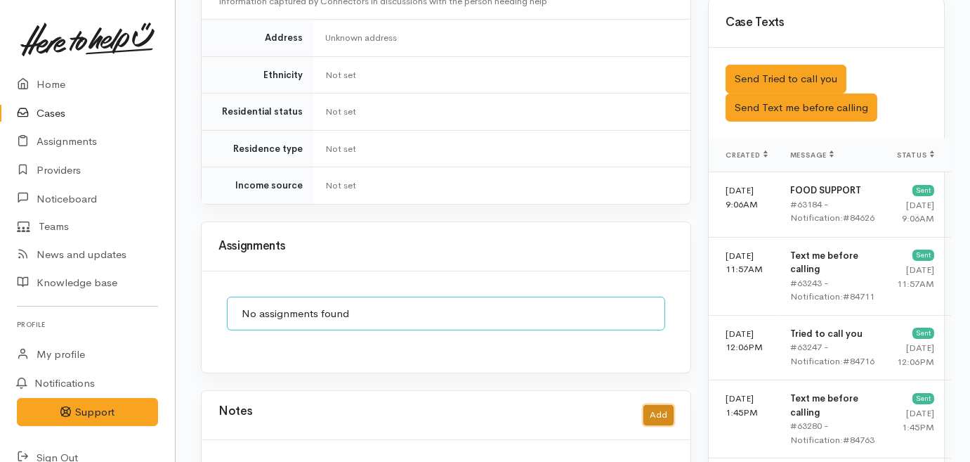
click at [650, 405] on button "Add" at bounding box center [659, 415] width 30 height 20
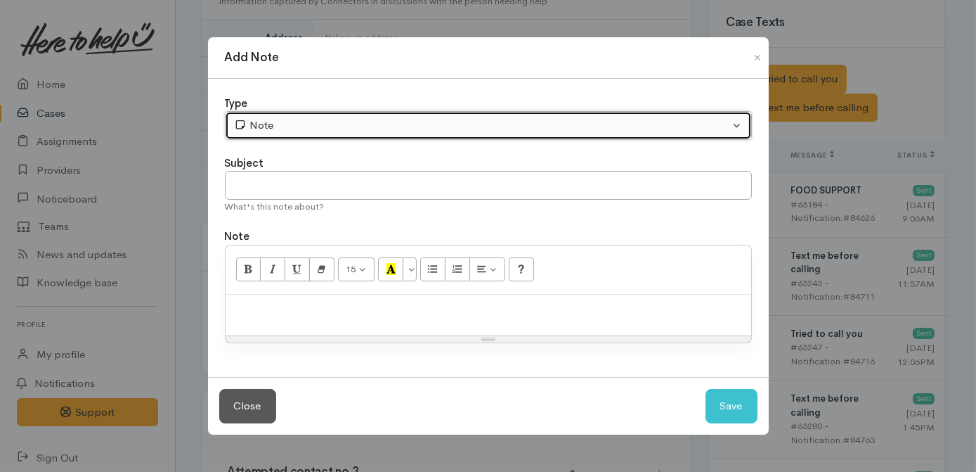
click at [380, 128] on div "Note" at bounding box center [482, 125] width 496 height 16
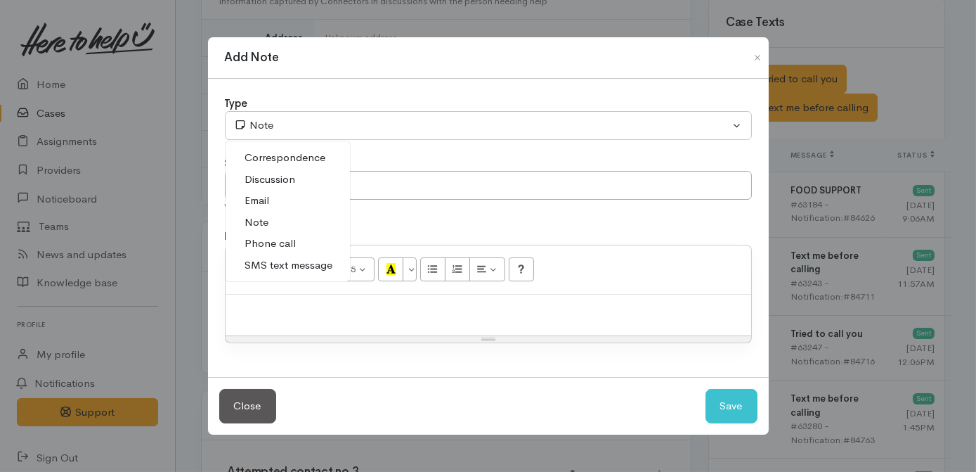
click at [310, 239] on link "Phone call" at bounding box center [288, 244] width 124 height 22
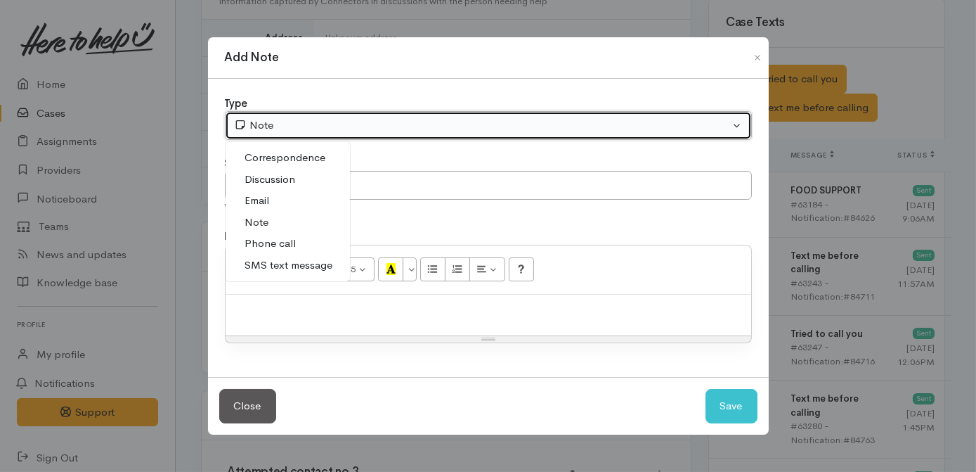
select select "3"
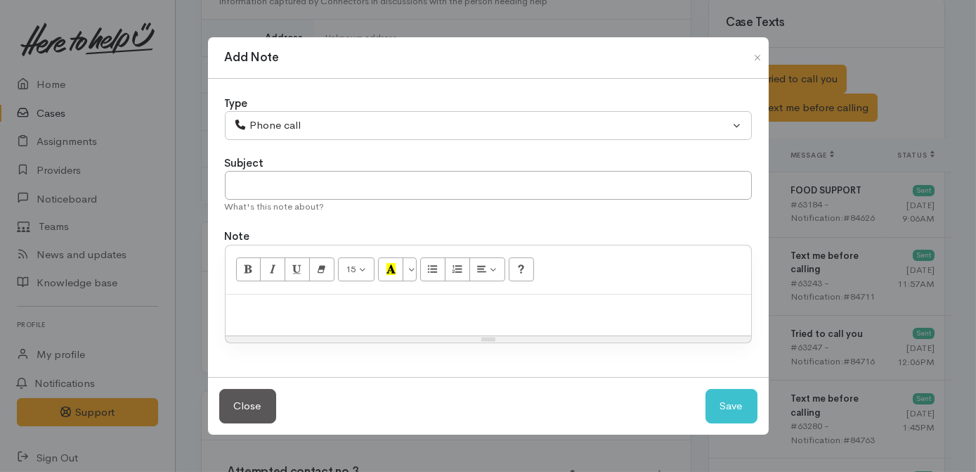
click at [306, 313] on p at bounding box center [489, 309] width 512 height 16
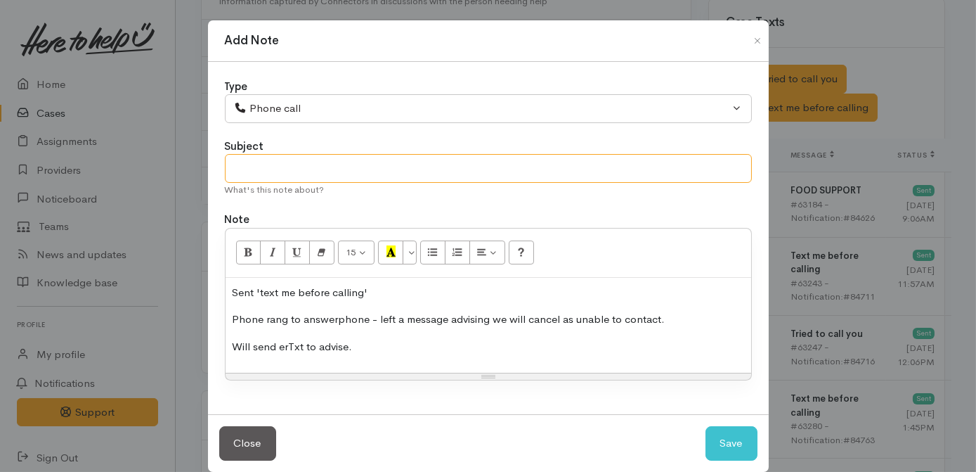
click at [370, 169] on input "text" at bounding box center [488, 168] width 527 height 29
type input "Attempted contact no.4 [cancelling]"
click at [732, 447] on button "Save" at bounding box center [732, 443] width 52 height 34
select select "1"
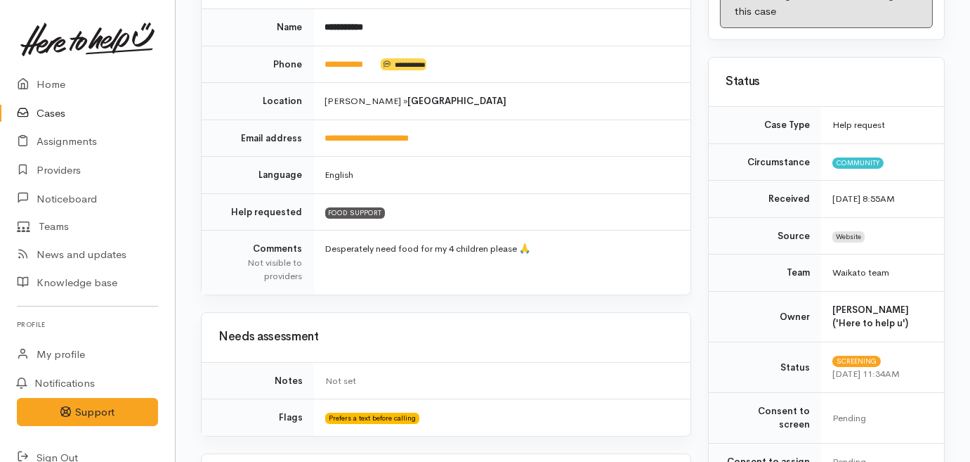
scroll to position [0, 0]
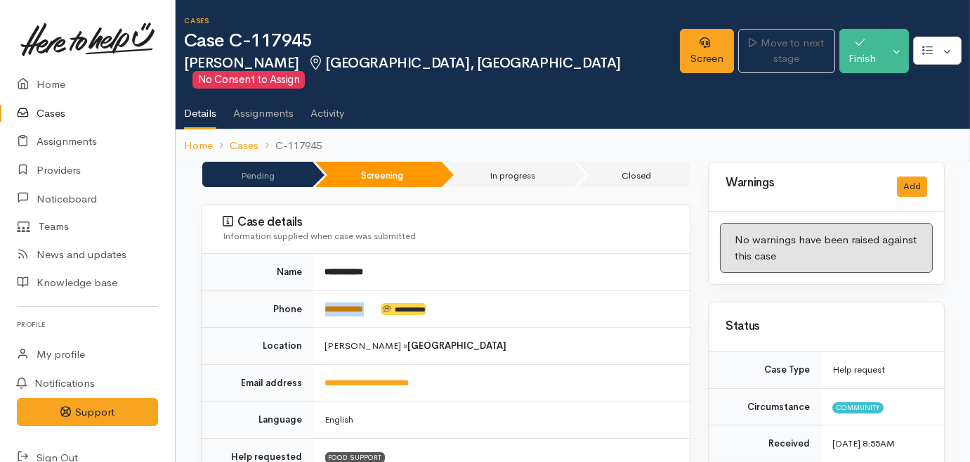
drag, startPoint x: 382, startPoint y: 293, endPoint x: 326, endPoint y: 295, distance: 56.3
click at [326, 295] on td "**********" at bounding box center [502, 308] width 377 height 37
copy td "**********"
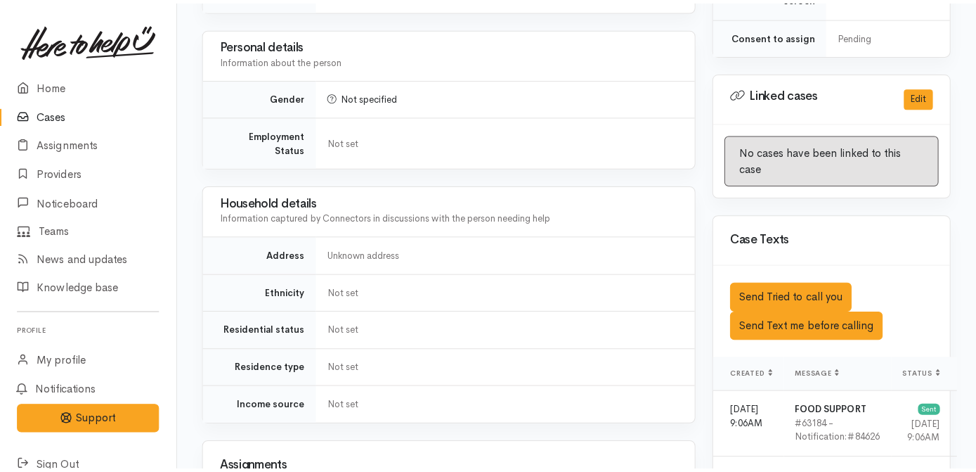
scroll to position [958, 0]
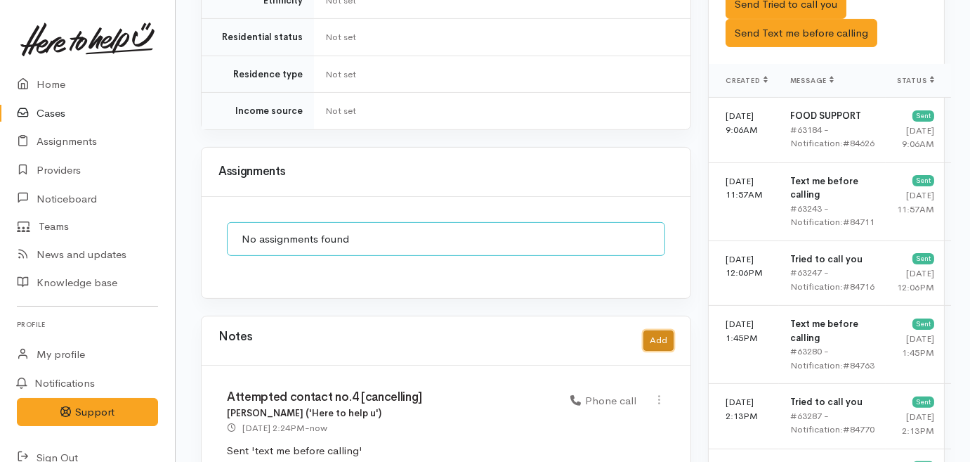
click at [663, 330] on button "Add" at bounding box center [659, 340] width 30 height 20
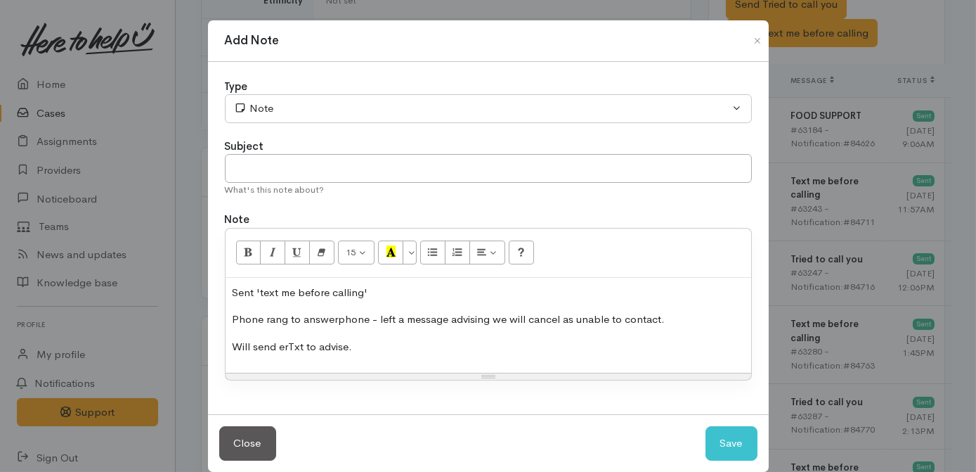
click at [395, 297] on p "Sent 'text me before calling'" at bounding box center [489, 293] width 512 height 16
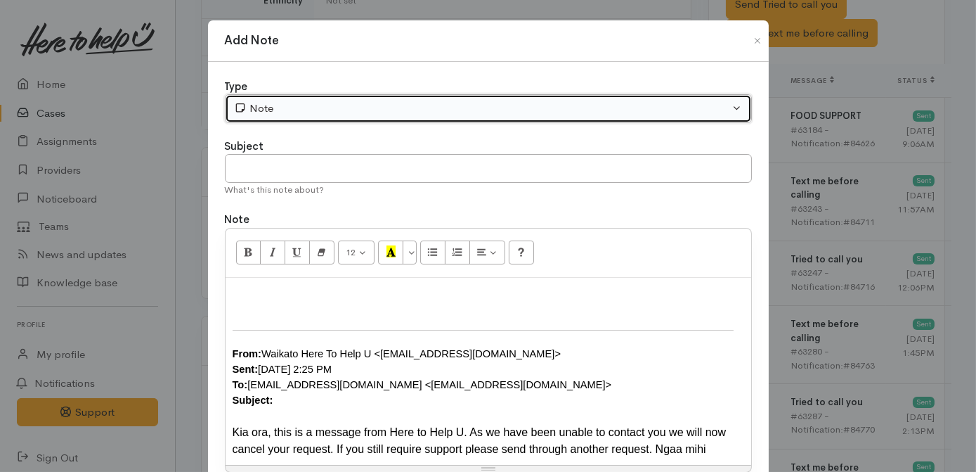
click at [323, 103] on div "Note" at bounding box center [482, 108] width 496 height 16
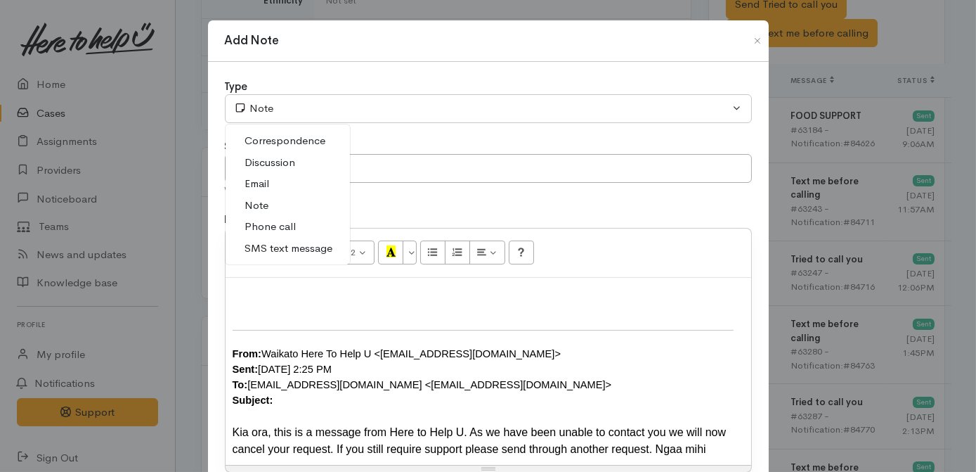
drag, startPoint x: 277, startPoint y: 246, endPoint x: 298, endPoint y: 184, distance: 65.3
click at [277, 244] on span "SMS text message" at bounding box center [289, 248] width 88 height 16
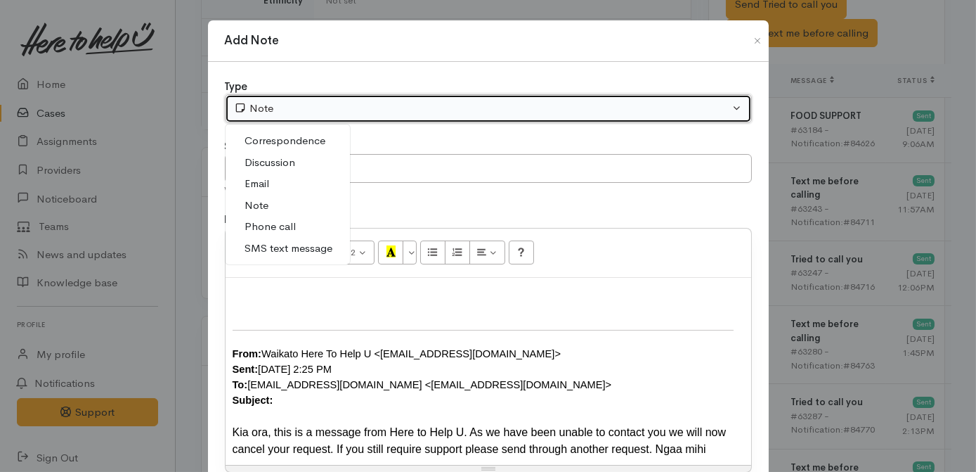
select select "5"
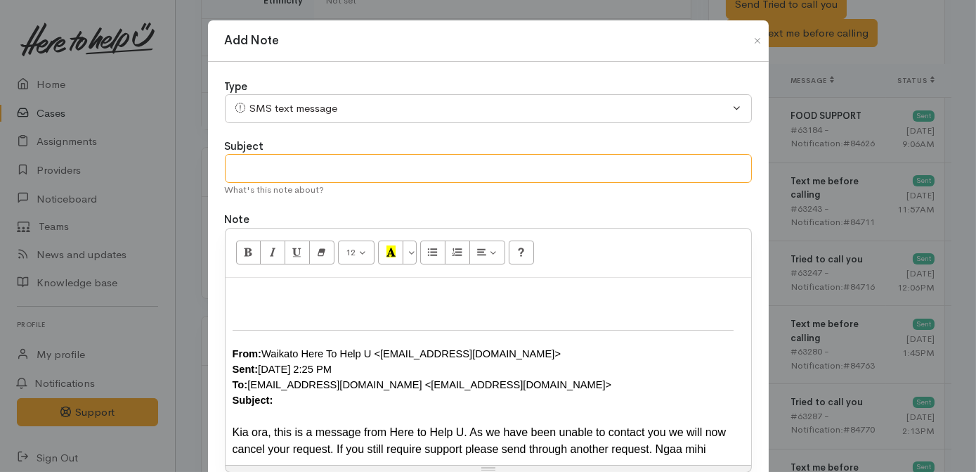
click at [300, 174] on input "text" at bounding box center [488, 168] width 527 height 29
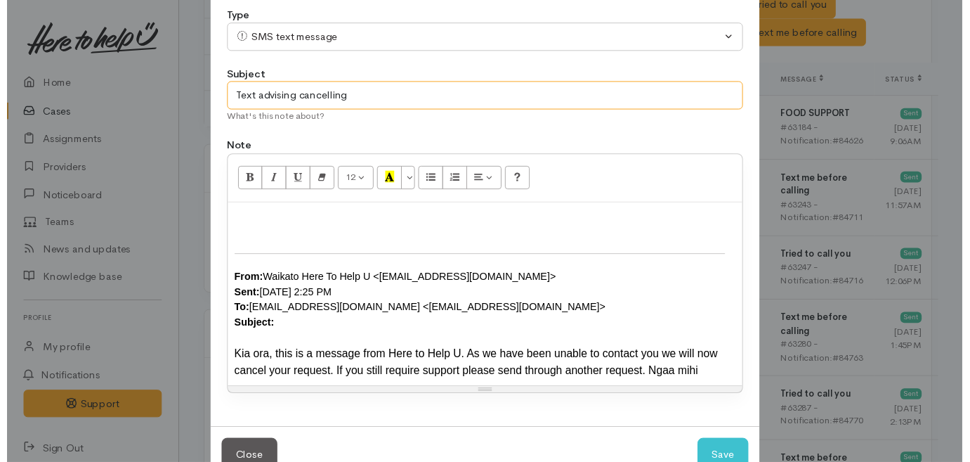
scroll to position [108, 0]
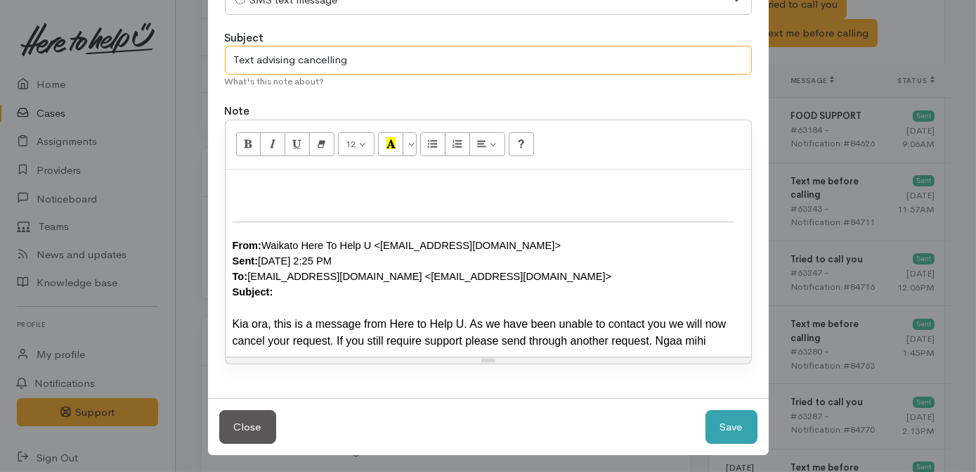
type input "Text advising cancelling"
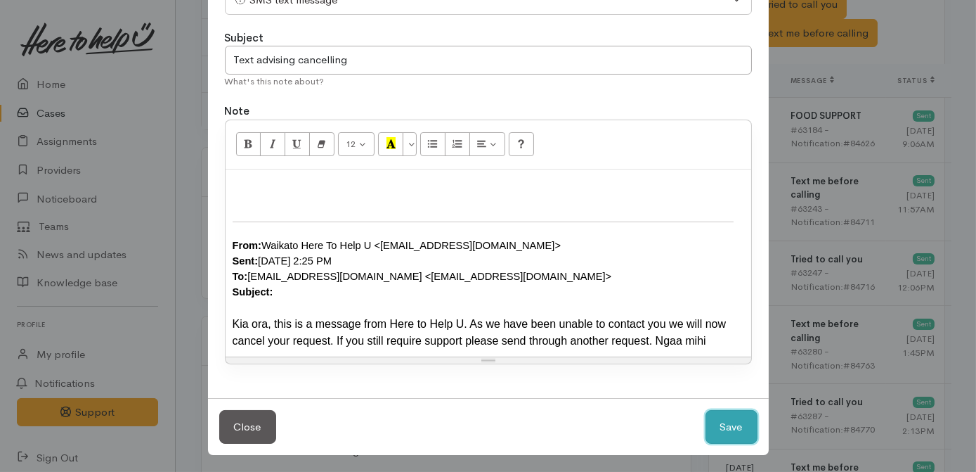
click at [727, 423] on button "Save" at bounding box center [732, 427] width 52 height 34
select select "1"
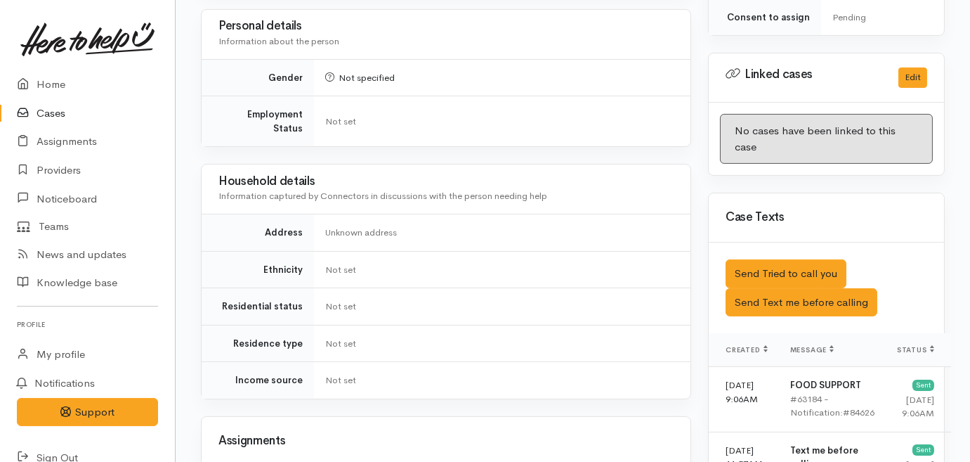
scroll to position [0, 0]
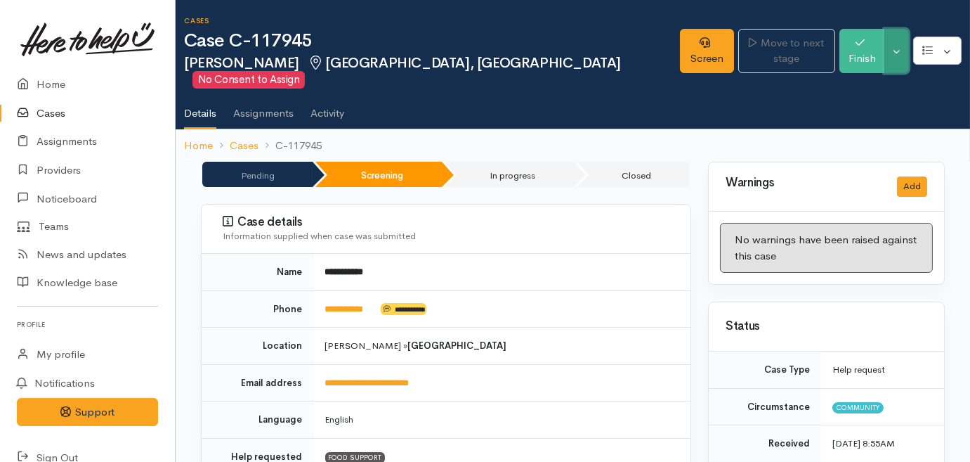
click at [900, 40] on button "Toggle Dropdown" at bounding box center [897, 51] width 25 height 44
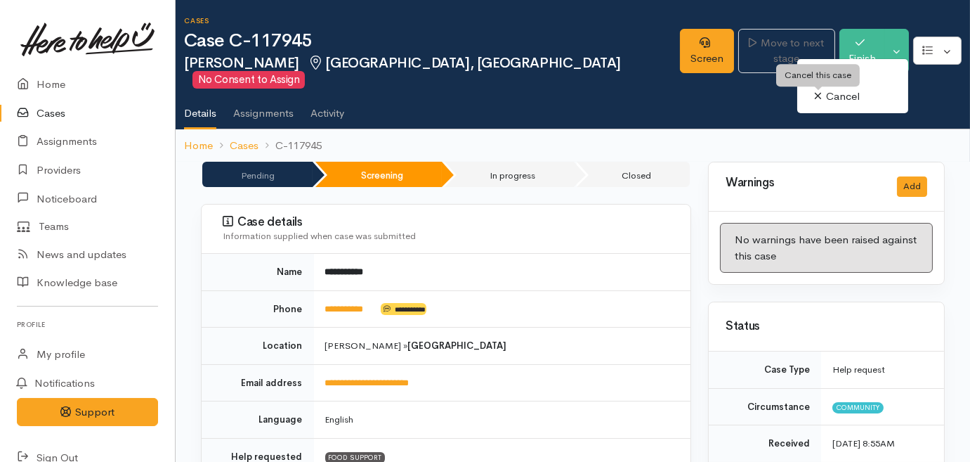
click at [821, 94] on icon at bounding box center [818, 96] width 8 height 11
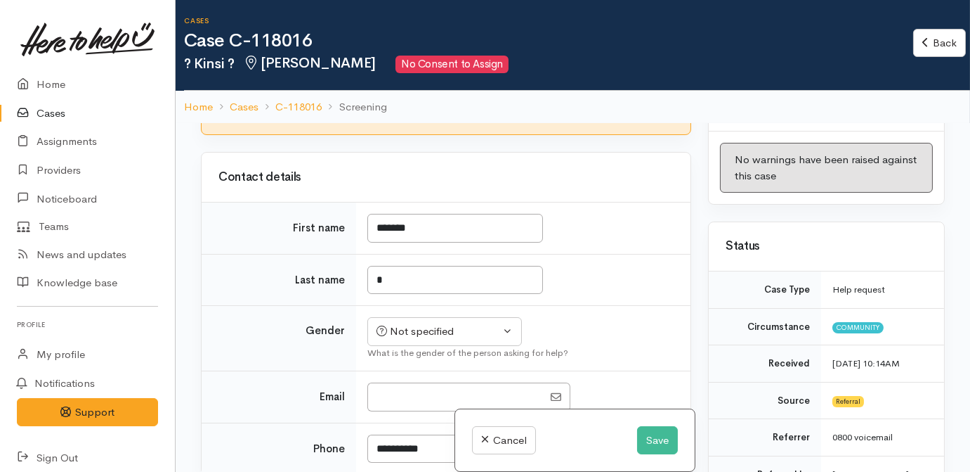
scroll to position [63, 0]
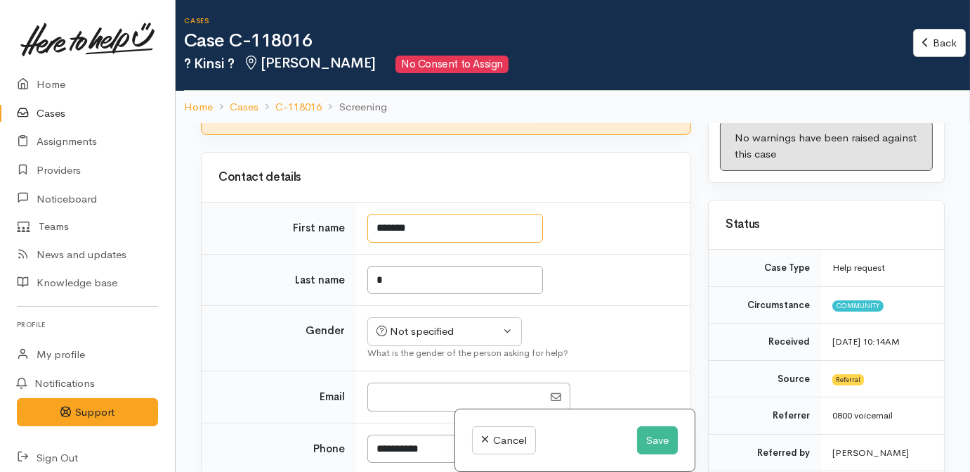
drag, startPoint x: 369, startPoint y: 233, endPoint x: 346, endPoint y: 231, distance: 22.5
click at [347, 231] on tr "First name *******" at bounding box center [446, 228] width 489 height 52
click at [467, 218] on input "*******" at bounding box center [456, 228] width 176 height 29
drag, startPoint x: 274, startPoint y: 223, endPoint x: 252, endPoint y: 223, distance: 22.5
click at [252, 223] on tr "First name *******" at bounding box center [446, 228] width 489 height 52
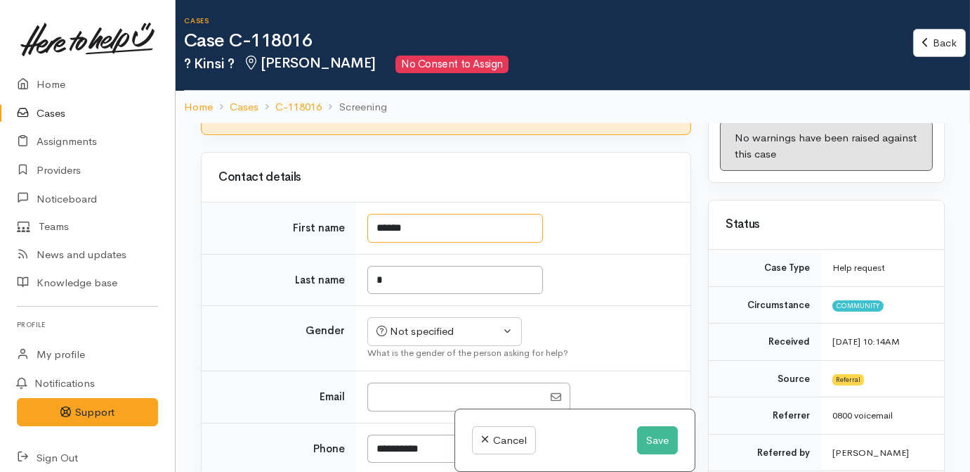
type input "******"
type input "****"
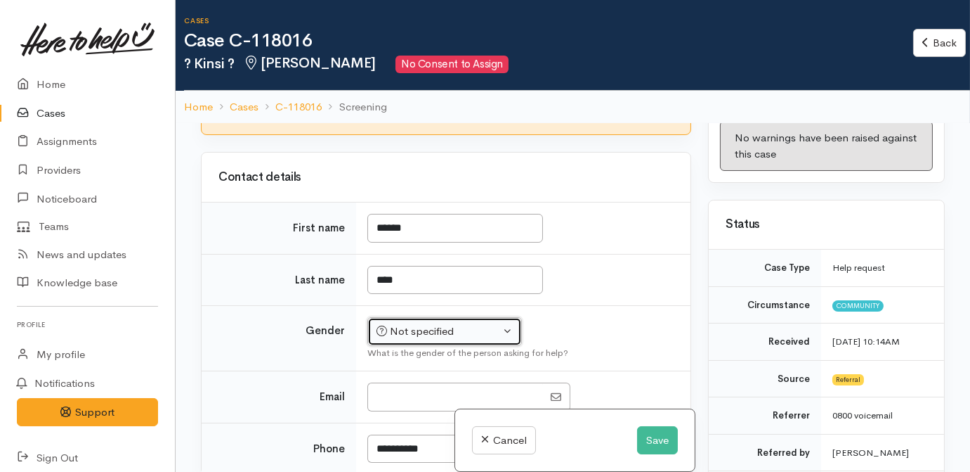
drag, startPoint x: 443, startPoint y: 327, endPoint x: 417, endPoint y: 338, distance: 27.7
click at [443, 327] on div "Not specified" at bounding box center [439, 331] width 124 height 16
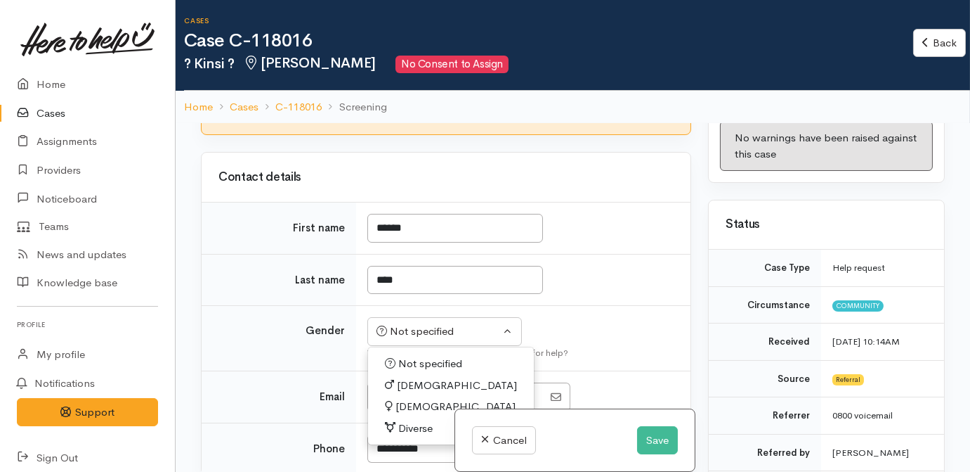
click at [403, 398] on span "[DEMOGRAPHIC_DATA]" at bounding box center [456, 406] width 120 height 16
select select "[DEMOGRAPHIC_DATA]"
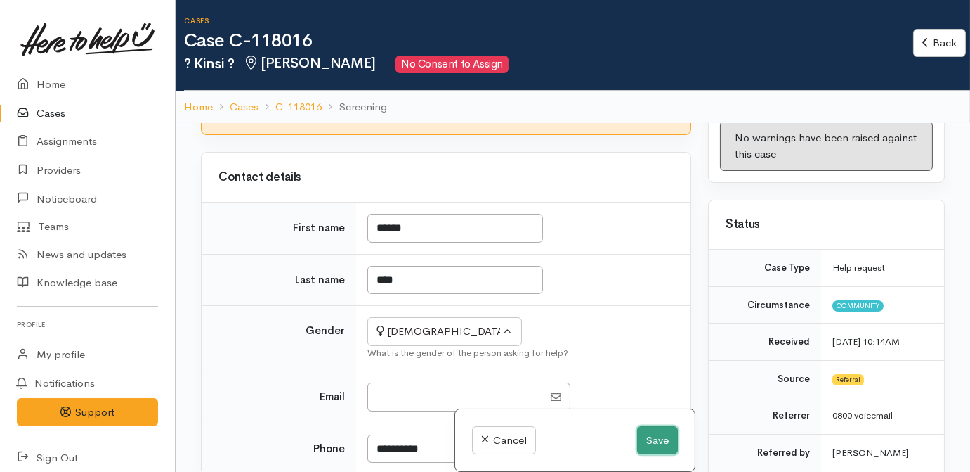
click at [644, 443] on button "Save" at bounding box center [657, 440] width 41 height 29
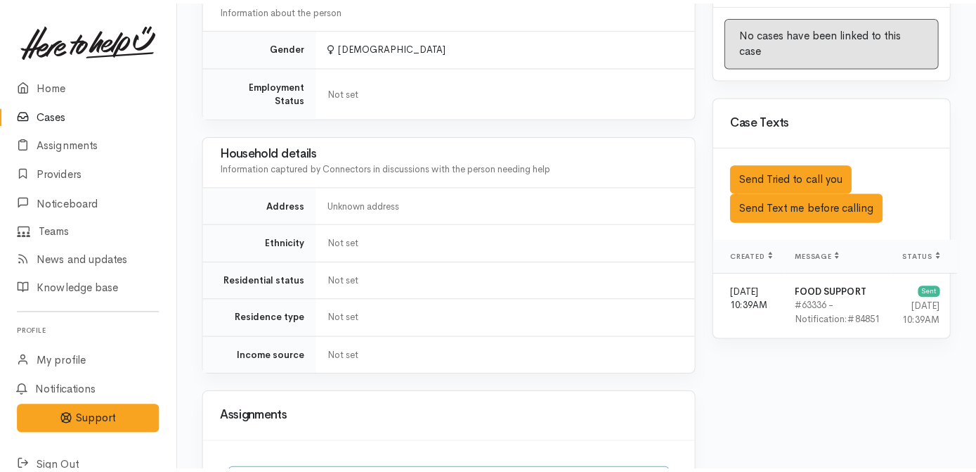
scroll to position [1022, 0]
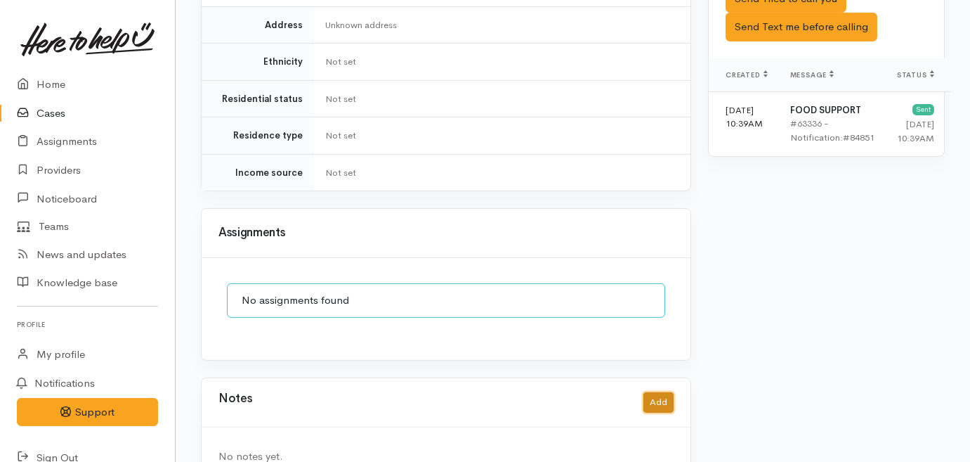
click at [654, 392] on button "Add" at bounding box center [659, 402] width 30 height 20
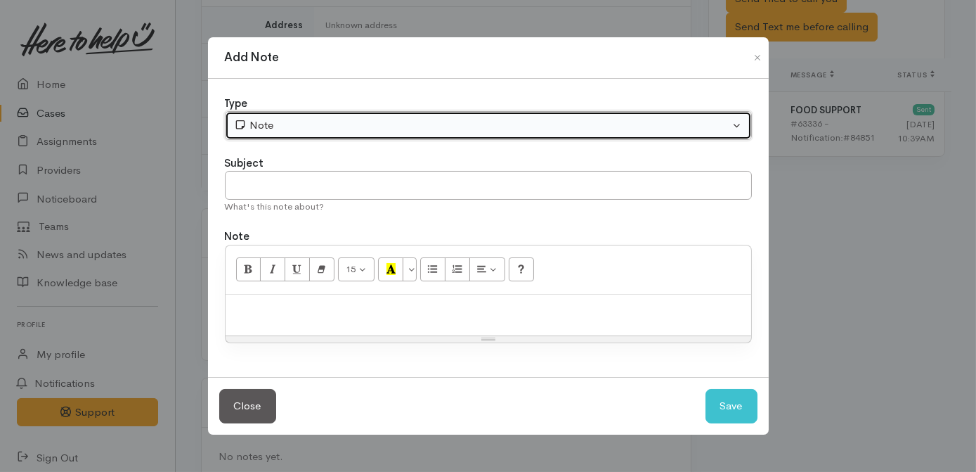
click at [372, 131] on div "Note" at bounding box center [482, 125] width 496 height 16
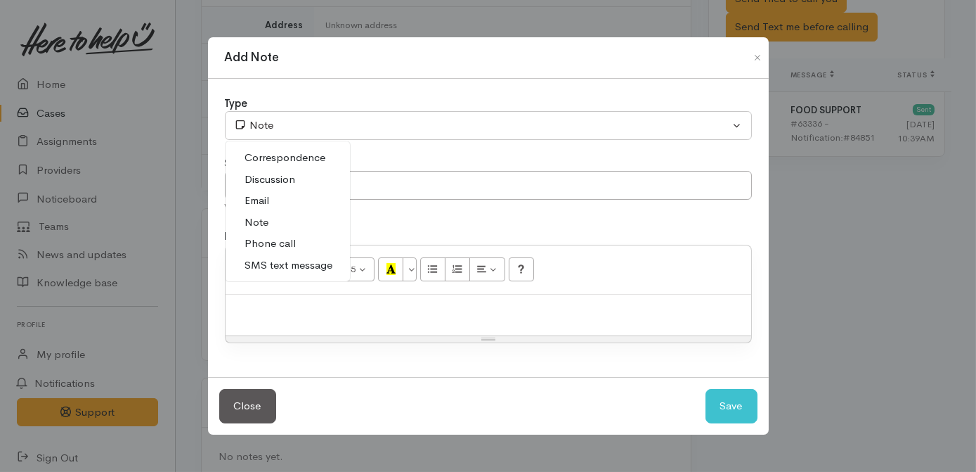
click at [283, 237] on span "Phone call" at bounding box center [270, 243] width 51 height 16
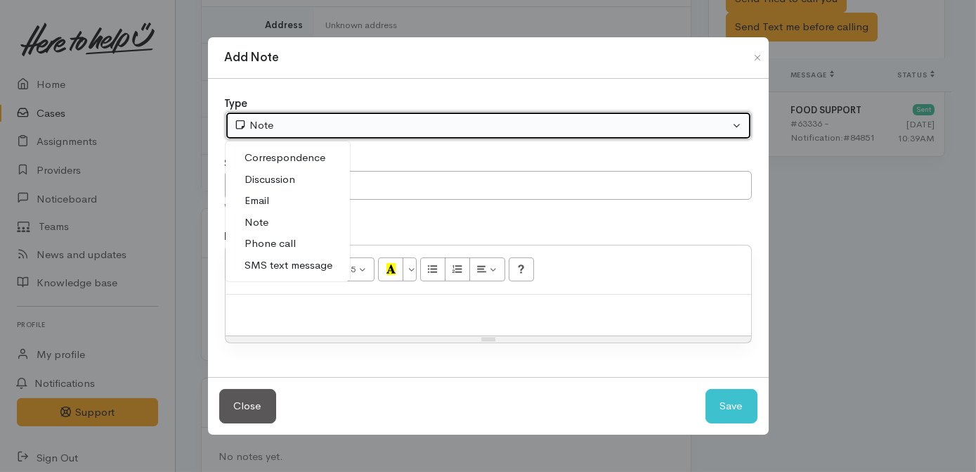
select select "3"
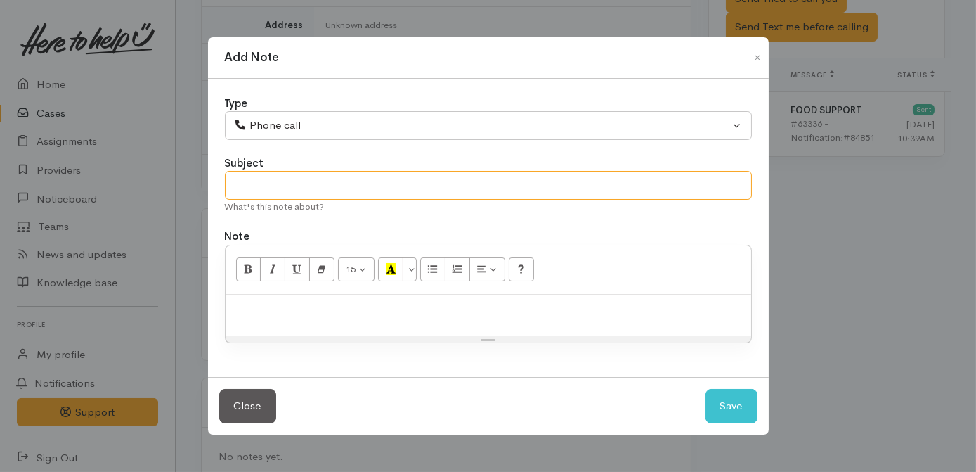
click at [306, 188] on input "text" at bounding box center [488, 185] width 527 height 29
type input "Got a foood grant"
click at [278, 181] on input "Got a foood grant" at bounding box center [488, 185] width 527 height 29
type input "Got a food grant"
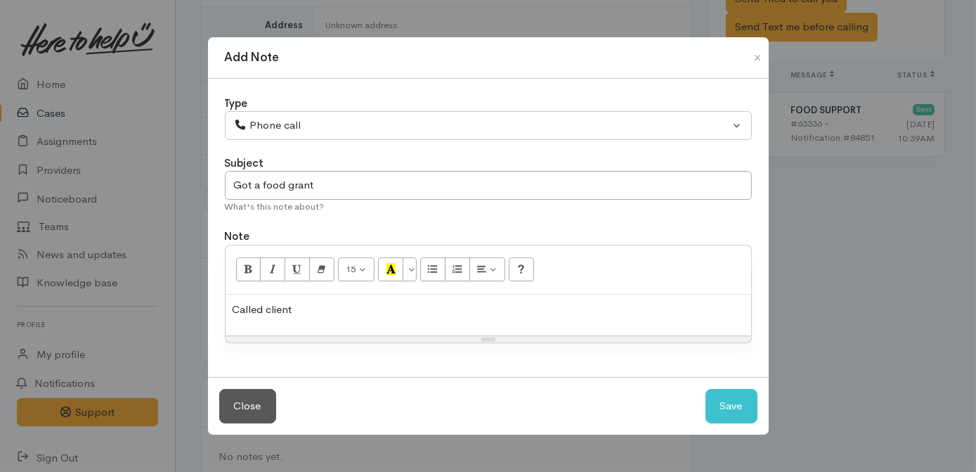
click at [330, 323] on div "Called client" at bounding box center [489, 314] width 526 height 41
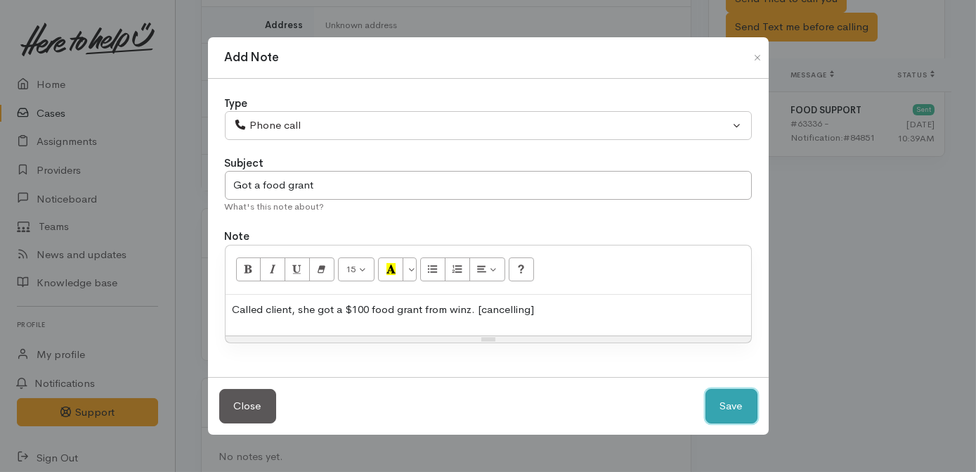
click at [709, 394] on button "Save" at bounding box center [732, 406] width 52 height 34
select select "1"
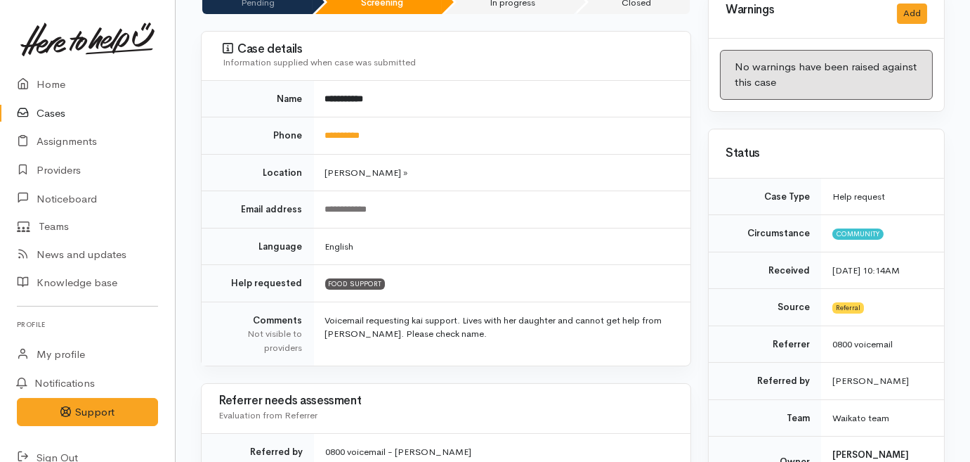
scroll to position [0, 0]
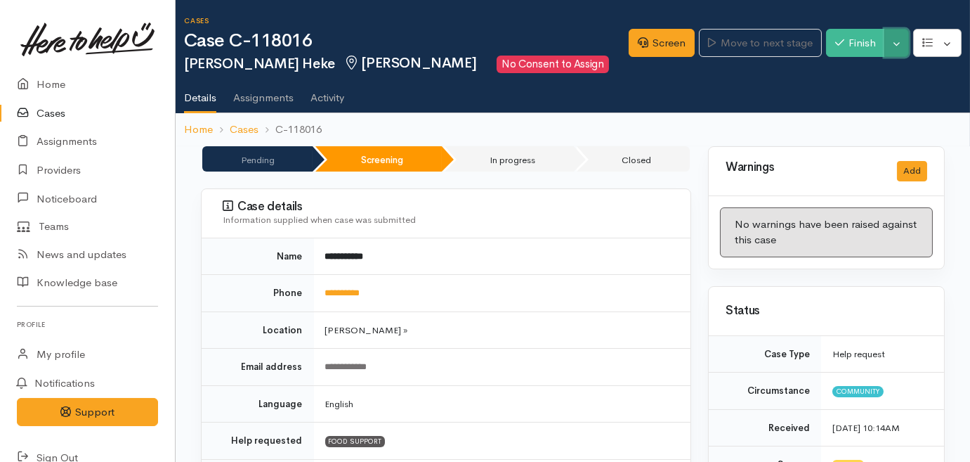
click at [896, 44] on button "Toggle Dropdown" at bounding box center [897, 43] width 25 height 29
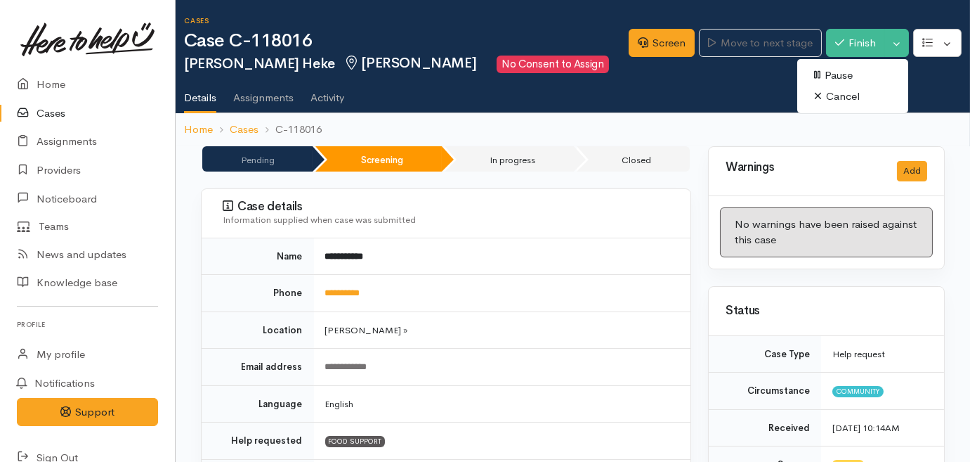
click at [862, 98] on link "Cancel" at bounding box center [853, 97] width 111 height 22
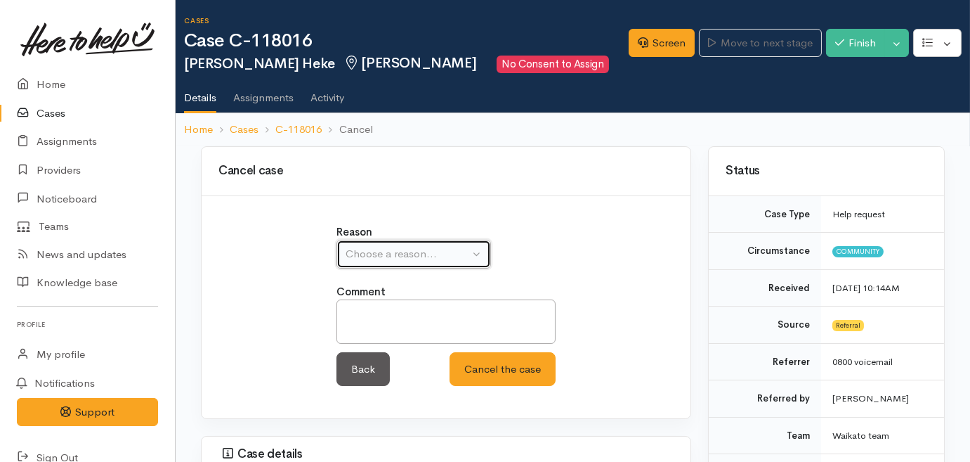
click at [363, 252] on div "Choose a reason..." at bounding box center [408, 254] width 124 height 16
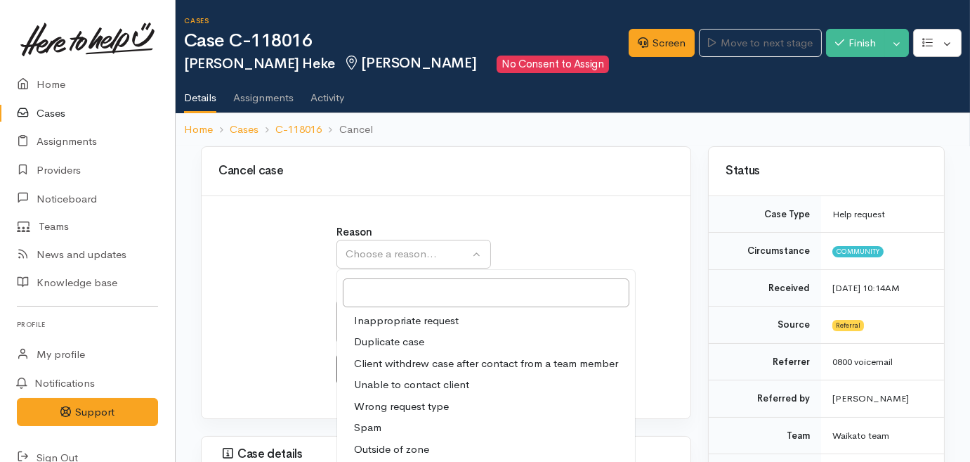
drag, startPoint x: 383, startPoint y: 363, endPoint x: 389, endPoint y: 357, distance: 8.9
click at [384, 363] on span "Client withdrew case after contact from a team member" at bounding box center [486, 364] width 264 height 16
select select "3"
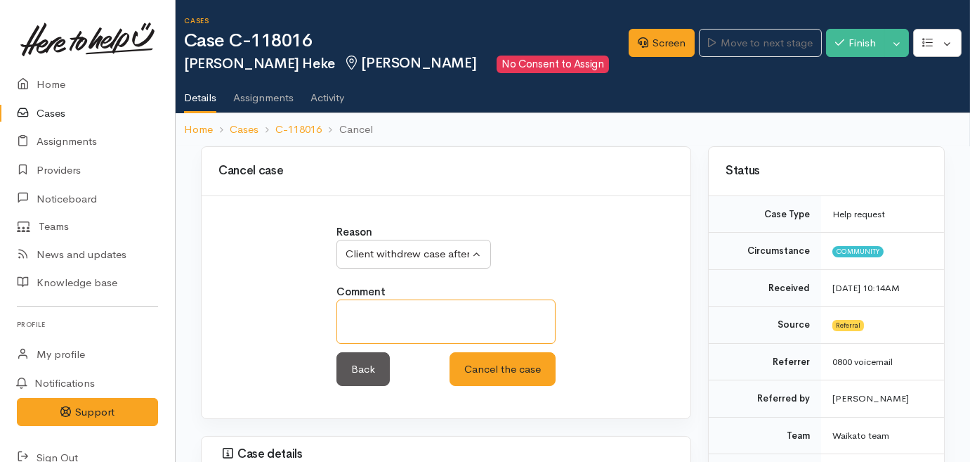
click at [403, 322] on textarea at bounding box center [446, 321] width 219 height 44
type textarea "got a food grant"
click at [492, 353] on button "Cancel the case" at bounding box center [503, 369] width 106 height 34
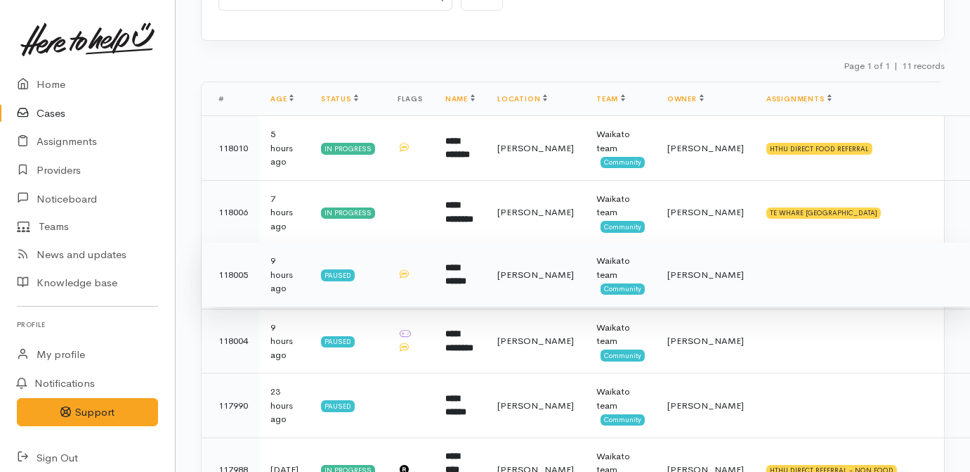
scroll to position [246, 0]
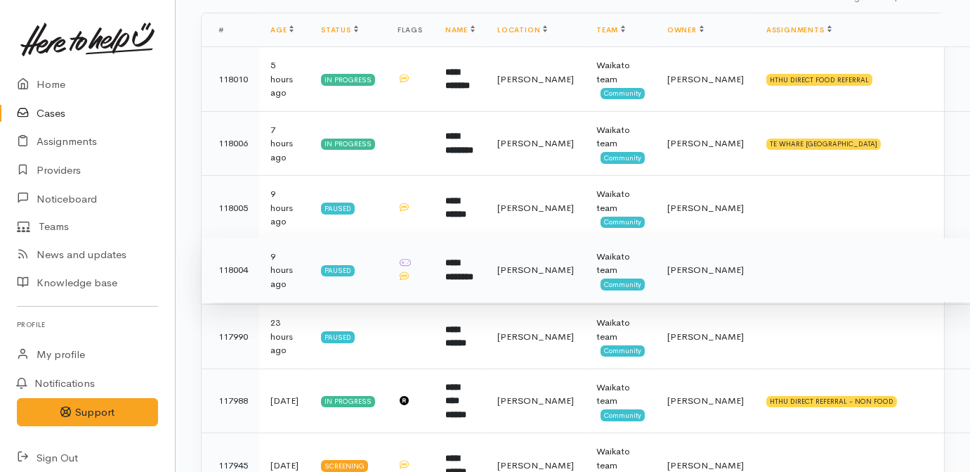
click at [398, 274] on td at bounding box center [411, 270] width 48 height 65
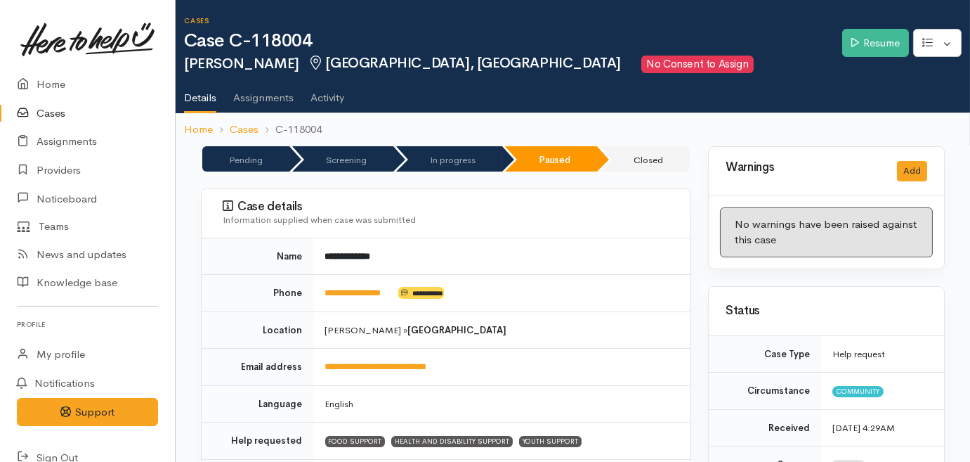
click at [56, 114] on link "Cases" at bounding box center [87, 113] width 175 height 29
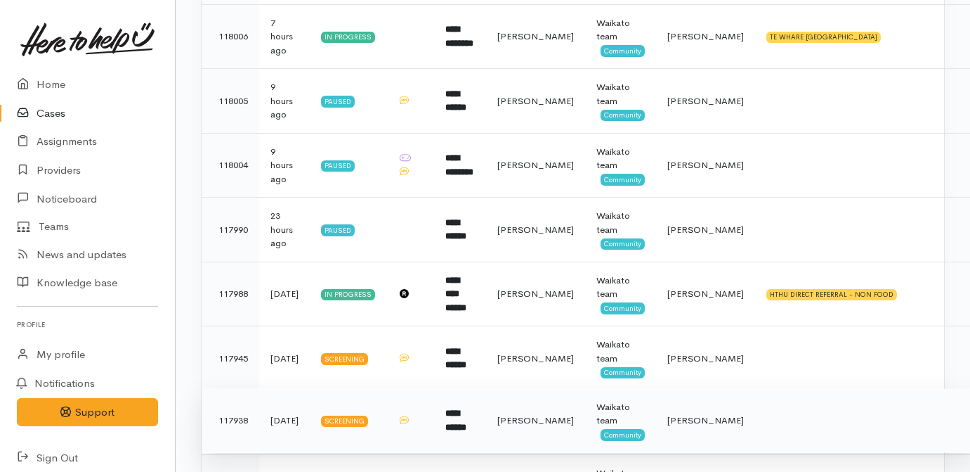
scroll to position [255, 0]
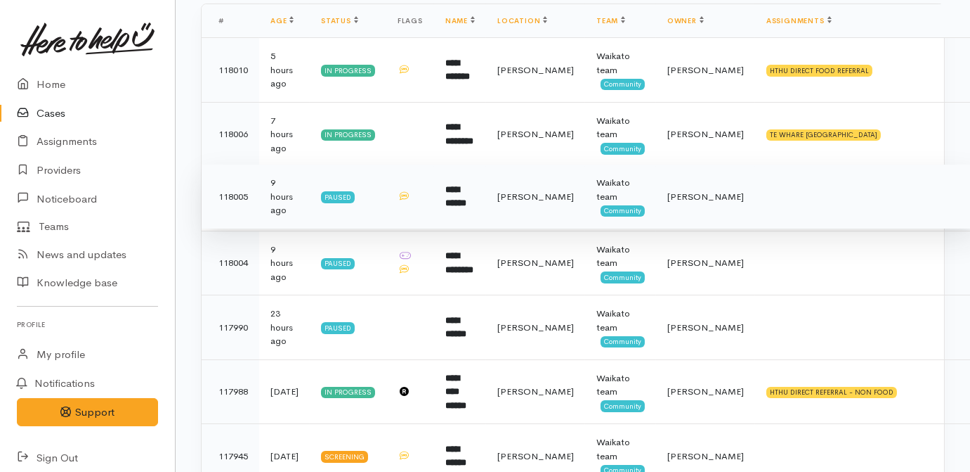
click at [455, 209] on td "**********" at bounding box center [460, 196] width 52 height 65
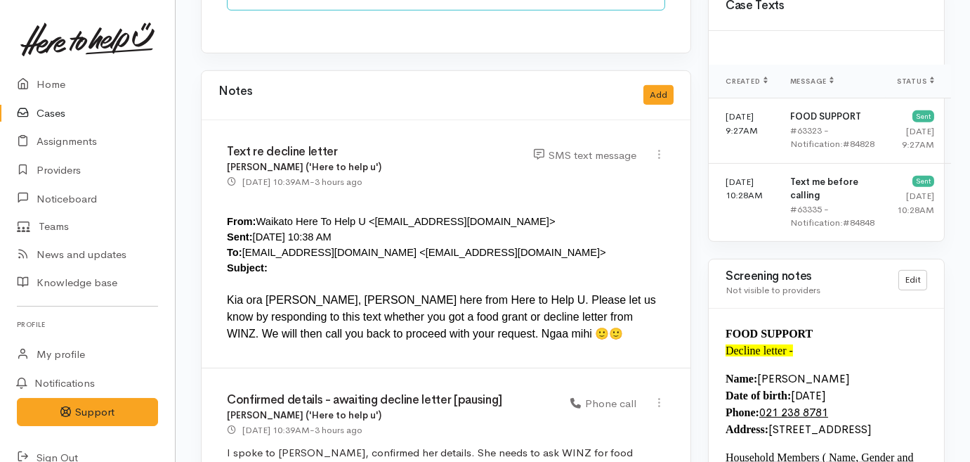
scroll to position [958, 0]
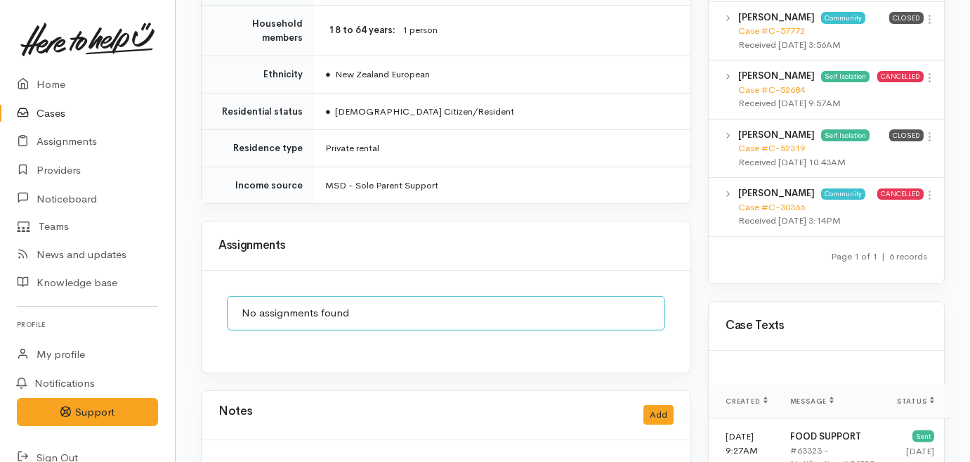
click at [39, 113] on link "Cases" at bounding box center [87, 113] width 175 height 29
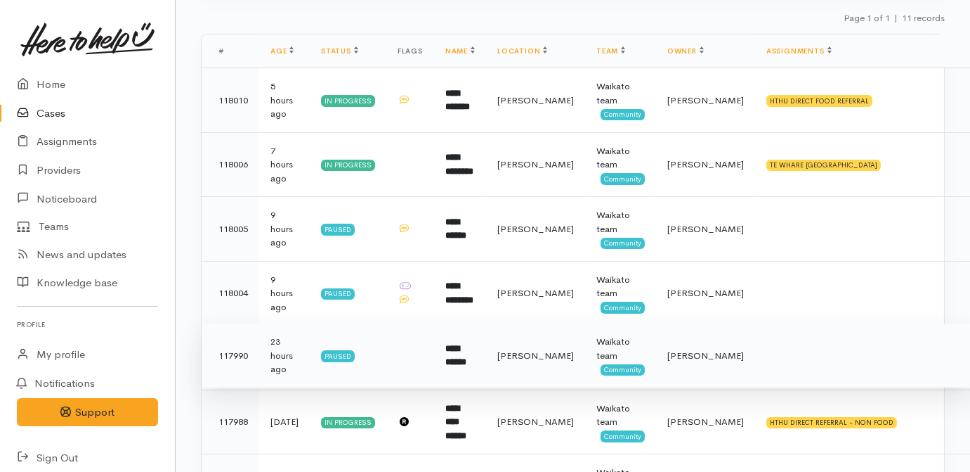
scroll to position [255, 0]
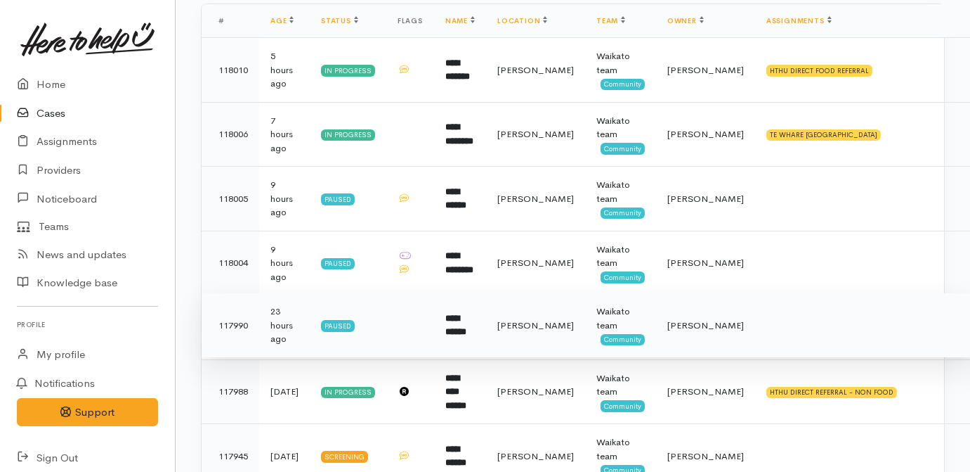
click at [434, 327] on td at bounding box center [411, 325] width 48 height 65
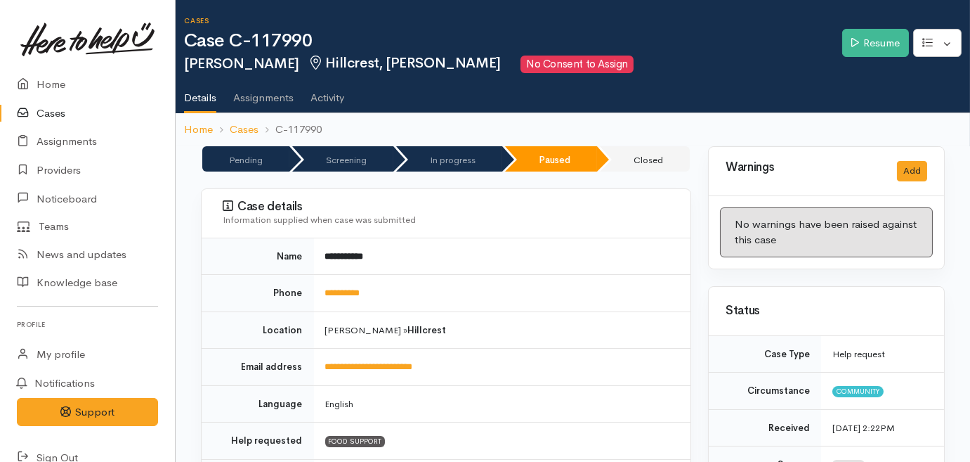
click at [51, 112] on link "Cases" at bounding box center [87, 113] width 175 height 29
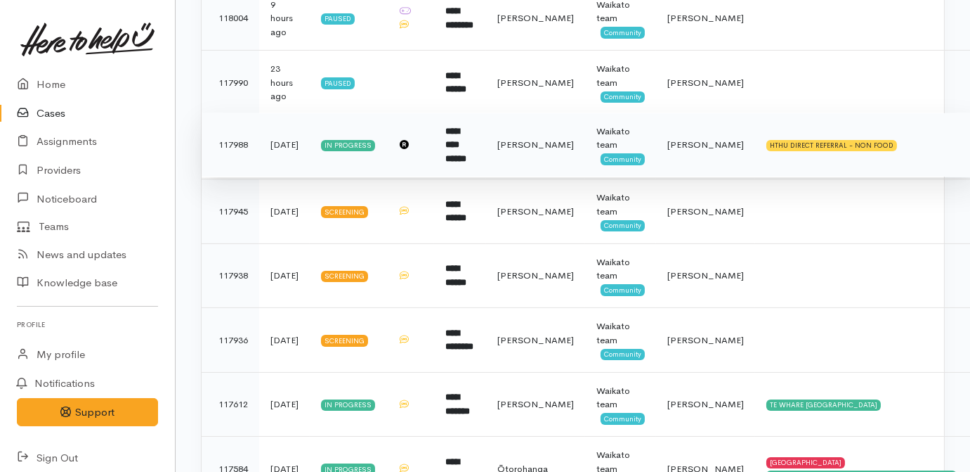
scroll to position [502, 0]
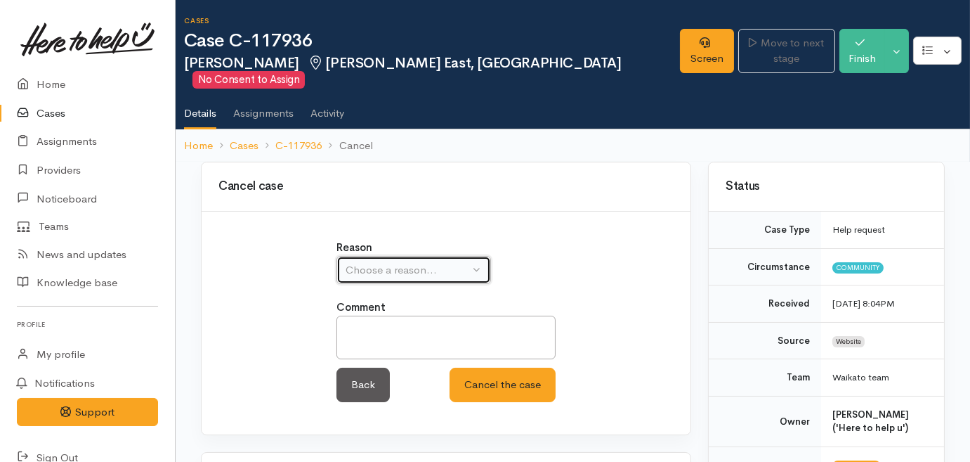
click at [416, 261] on button "Choose a reason..." at bounding box center [414, 270] width 155 height 29
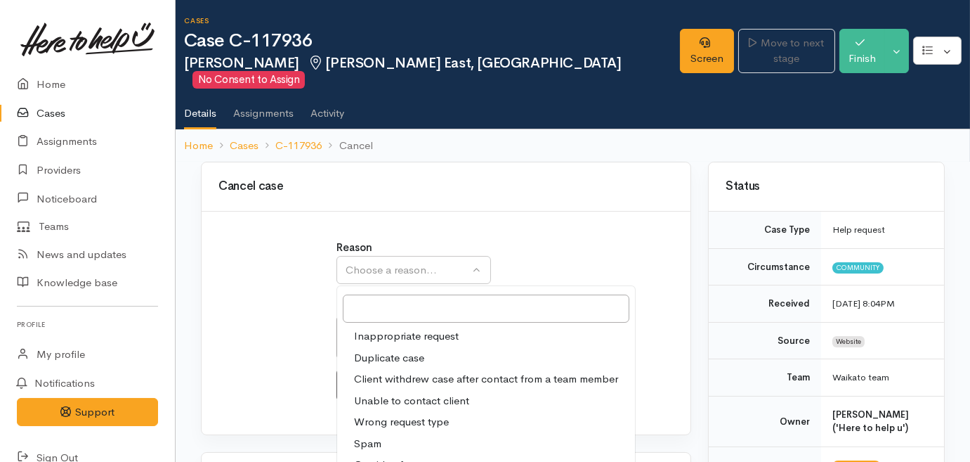
click at [395, 371] on span "Client withdrew case after contact from a team member" at bounding box center [486, 379] width 264 height 16
select select "3"
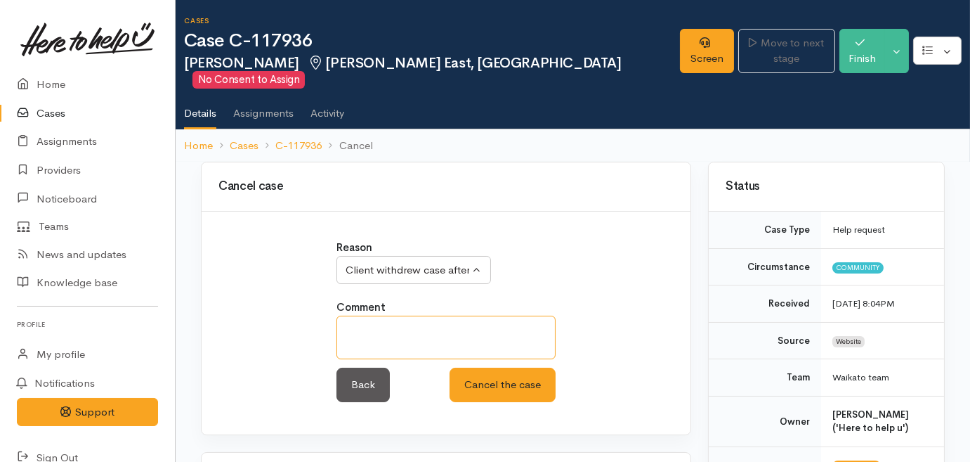
click at [412, 324] on textarea at bounding box center [446, 338] width 219 height 44
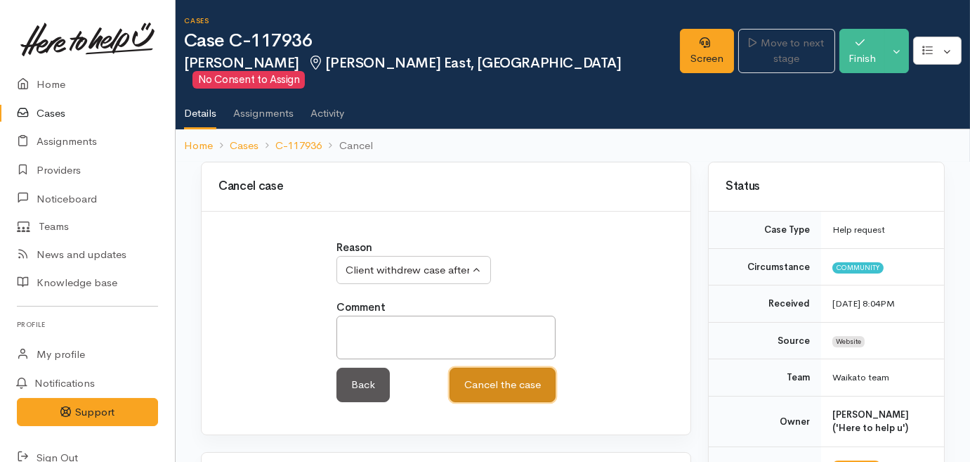
click at [501, 376] on button "Cancel the case" at bounding box center [503, 385] width 106 height 34
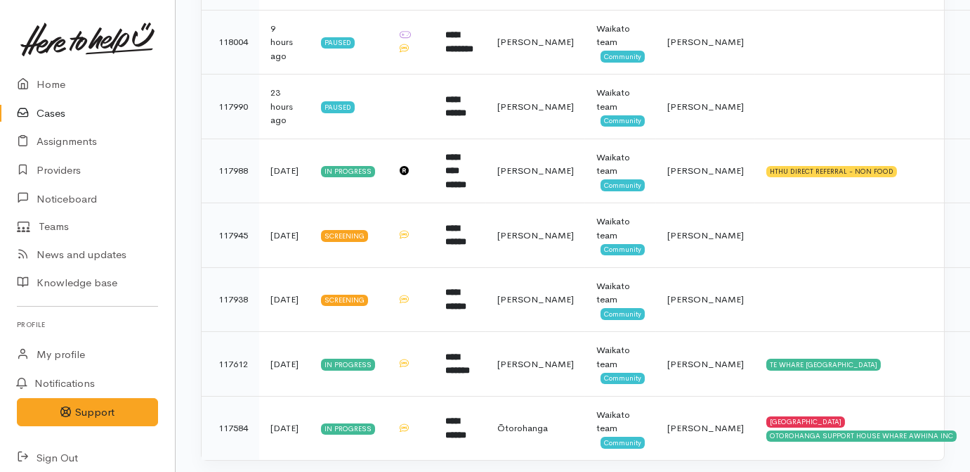
scroll to position [476, 0]
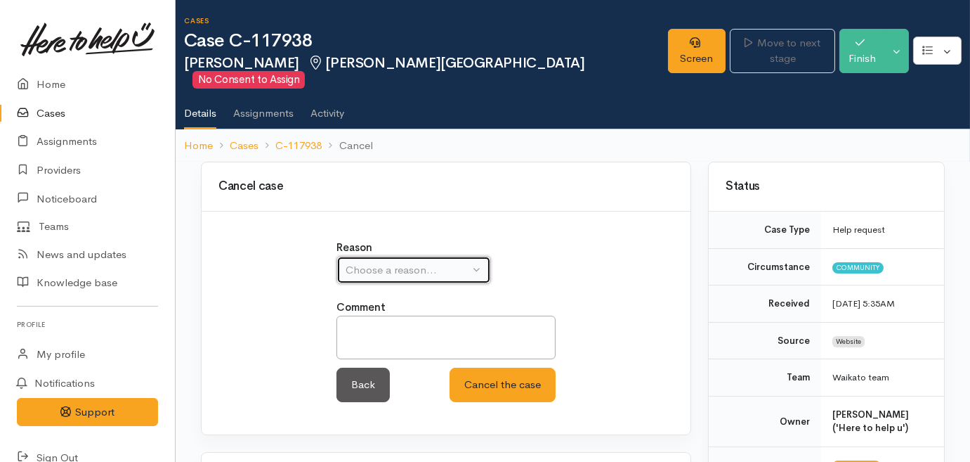
click at [433, 256] on button "Choose a reason..." at bounding box center [414, 270] width 155 height 29
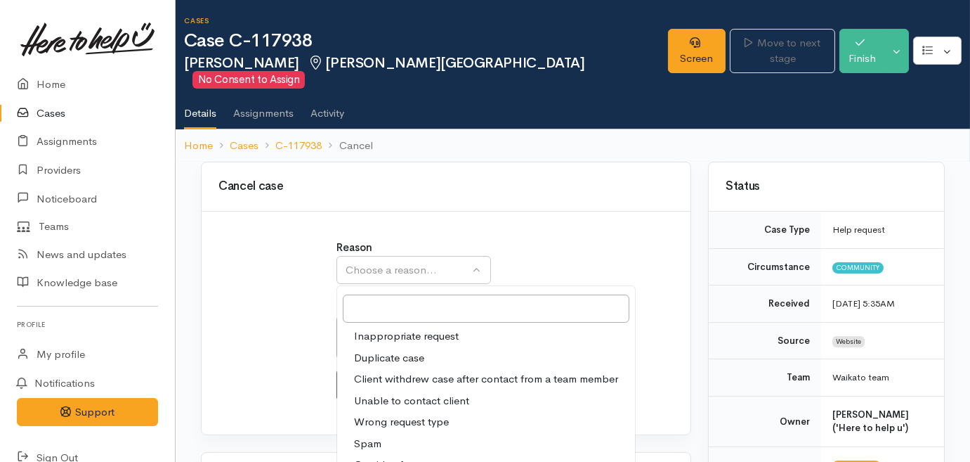
click at [401, 393] on span "Unable to contact client" at bounding box center [411, 401] width 115 height 16
select select "4"
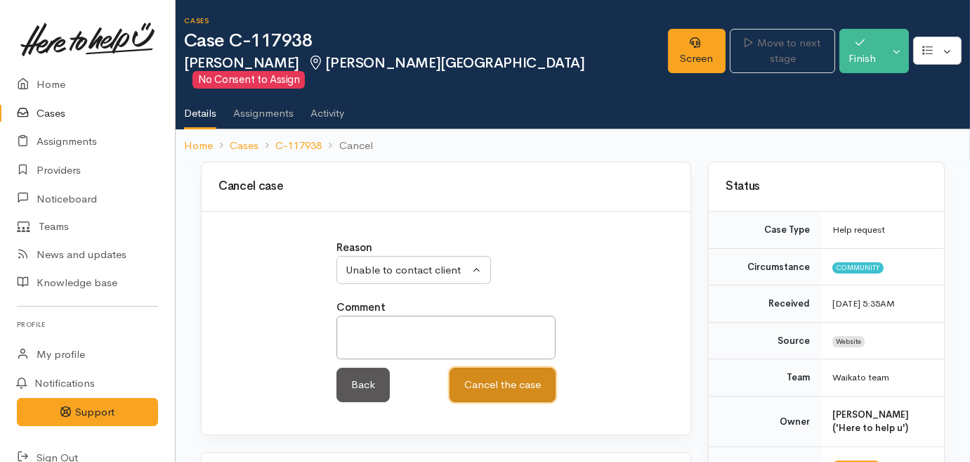
click at [508, 369] on button "Cancel the case" at bounding box center [503, 385] width 106 height 34
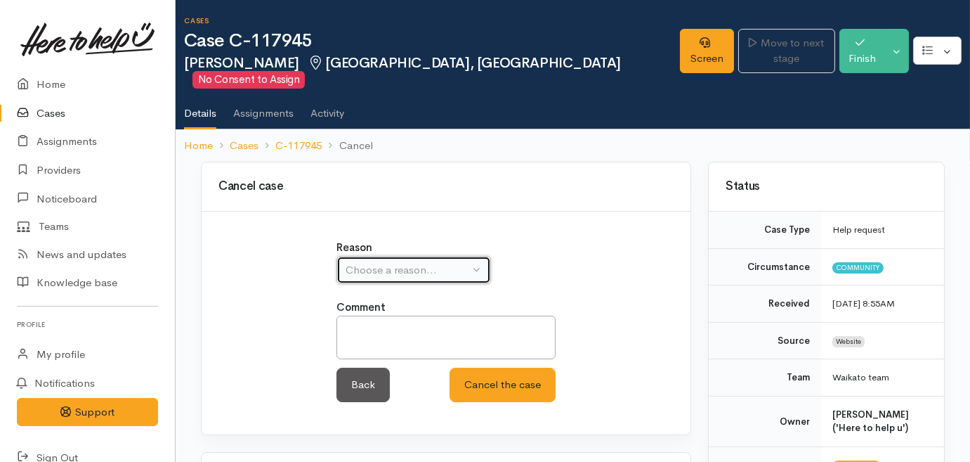
drag, startPoint x: 403, startPoint y: 243, endPoint x: 392, endPoint y: 271, distance: 30.0
click at [403, 256] on button "Choose a reason..." at bounding box center [414, 270] width 155 height 29
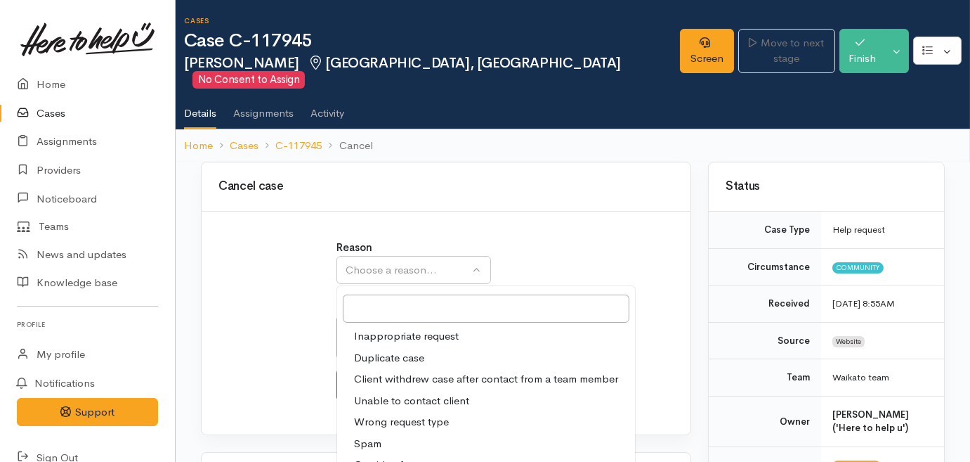
click at [395, 393] on span "Unable to contact client" at bounding box center [411, 401] width 115 height 16
select select "4"
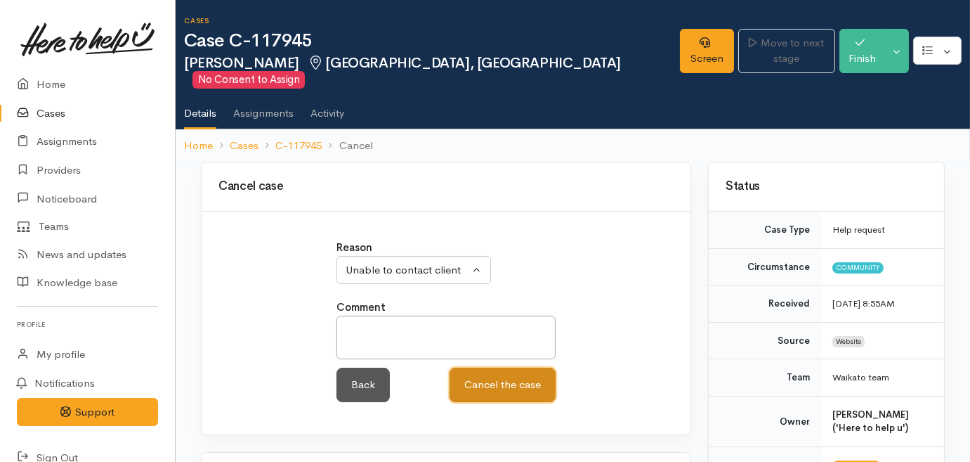
click at [500, 368] on button "Cancel the case" at bounding box center [503, 385] width 106 height 34
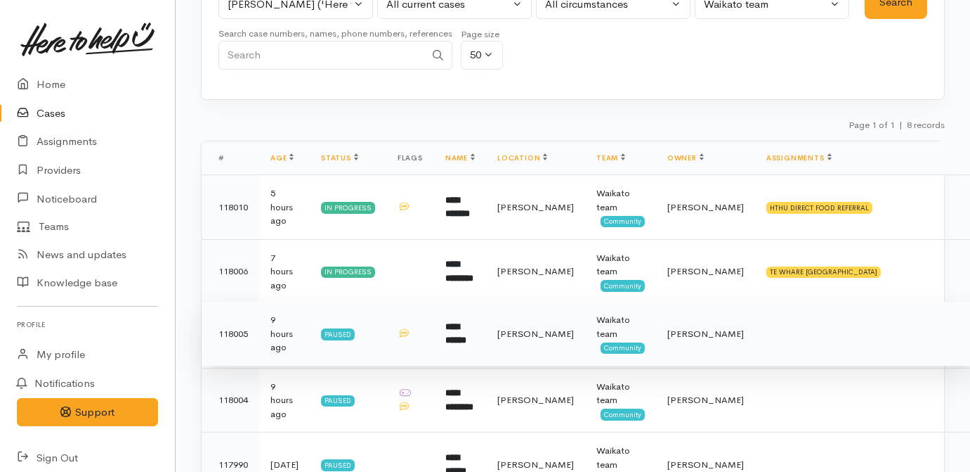
scroll to position [181, 0]
